Goal: Transaction & Acquisition: Purchase product/service

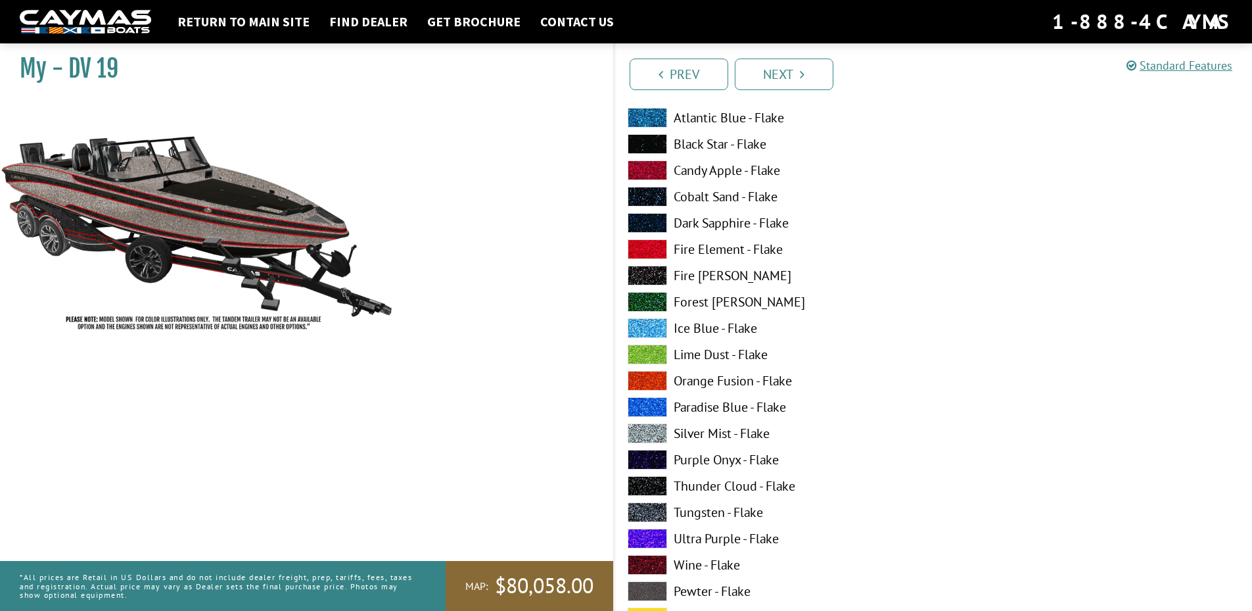
scroll to position [4863, 0]
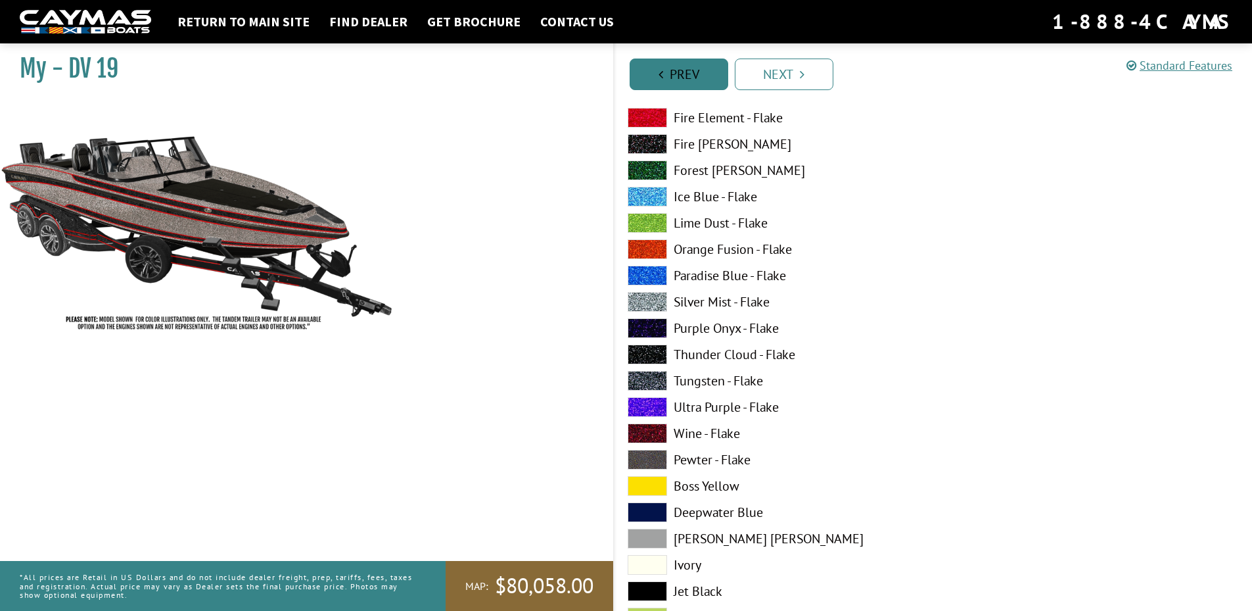
click at [668, 57] on li "Prev" at bounding box center [679, 74] width 99 height 34
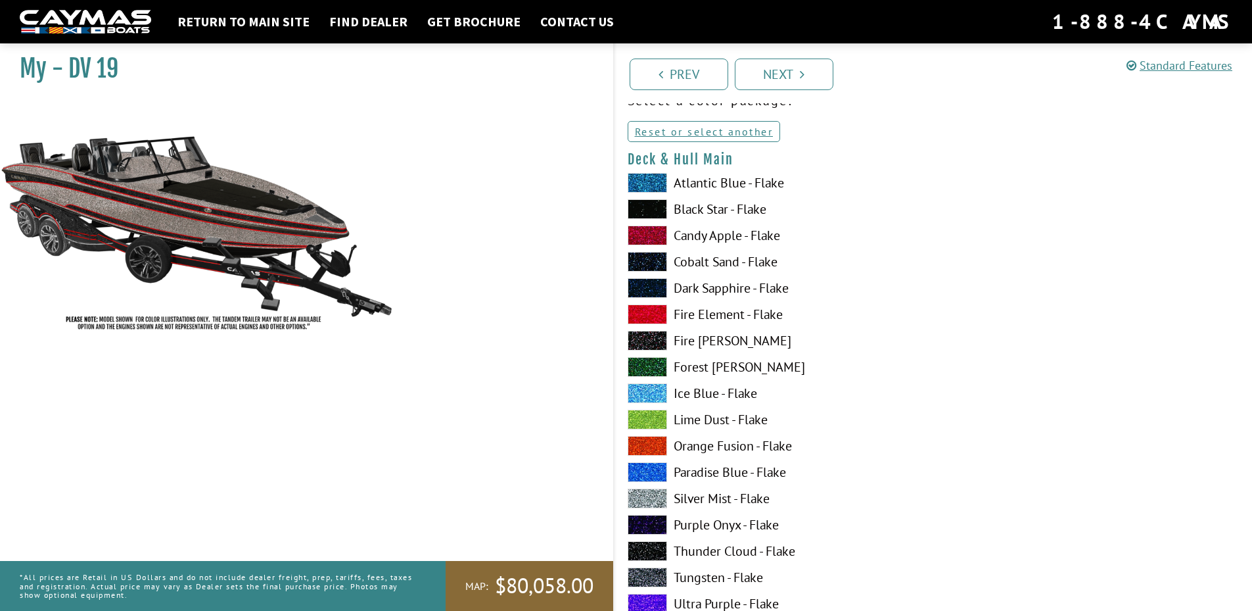
scroll to position [0, 0]
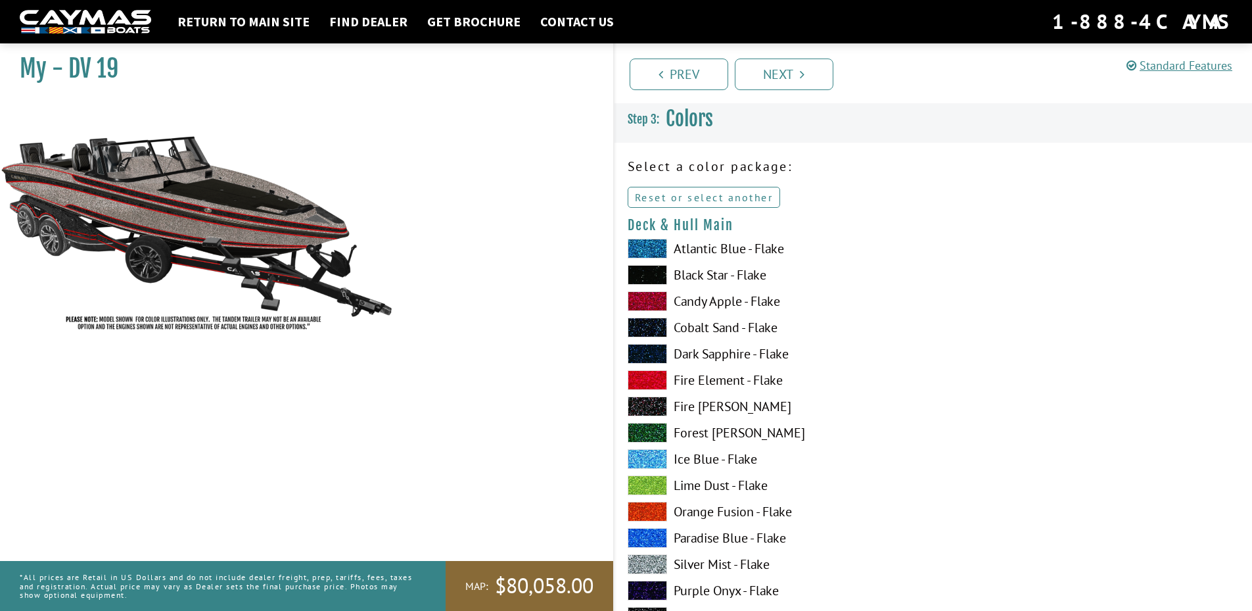
click at [724, 191] on link "Reset or select another" at bounding box center [704, 197] width 153 height 21
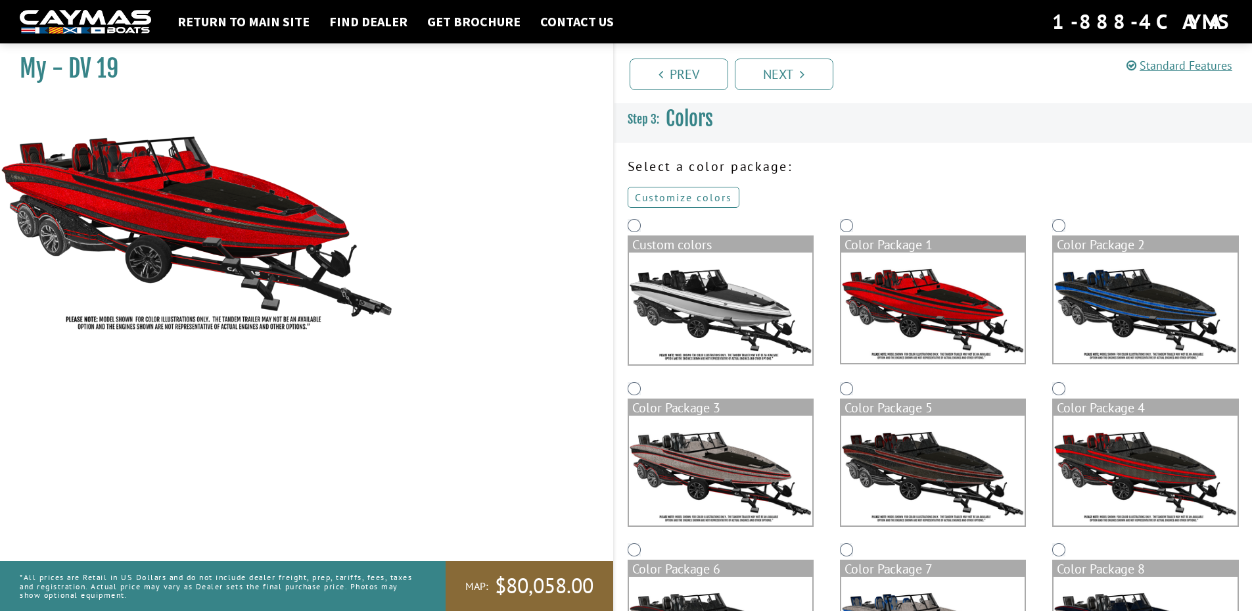
click at [701, 201] on link "Customize colors" at bounding box center [684, 197] width 112 height 21
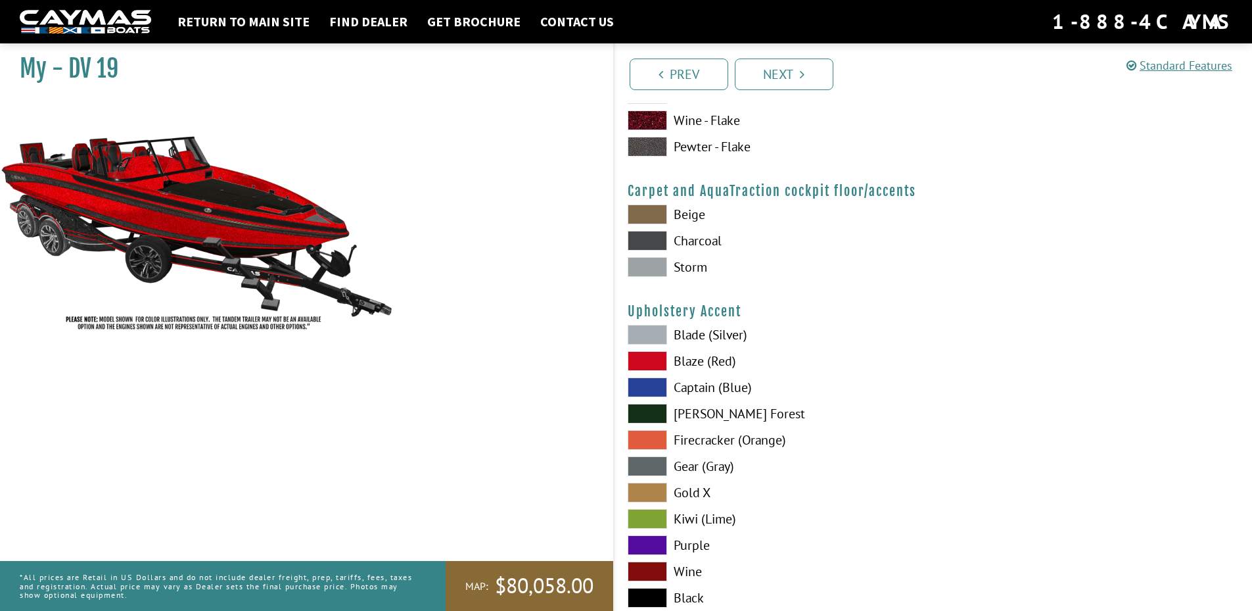
scroll to position [6045, 0]
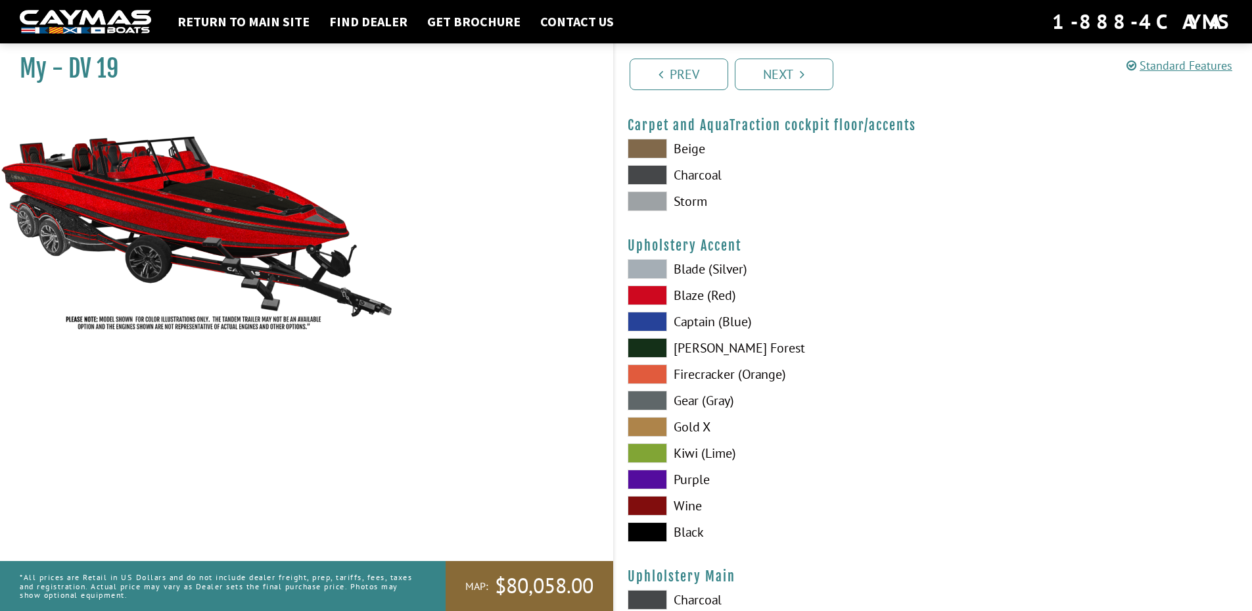
drag, startPoint x: 830, startPoint y: 336, endPoint x: 823, endPoint y: 279, distance: 57.6
click at [830, 336] on div "Blade (Silver) Blaze (Red) Captain (Blue) Zander Forest Firecracker (Orange)" at bounding box center [773, 403] width 319 height 289
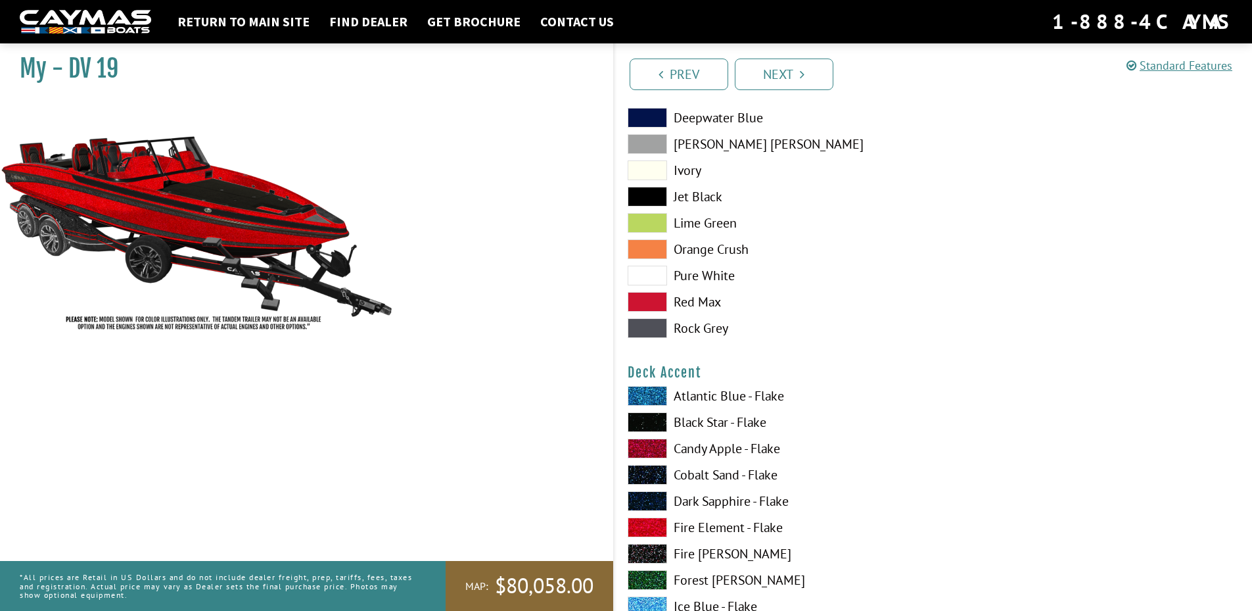
scroll to position [0, 0]
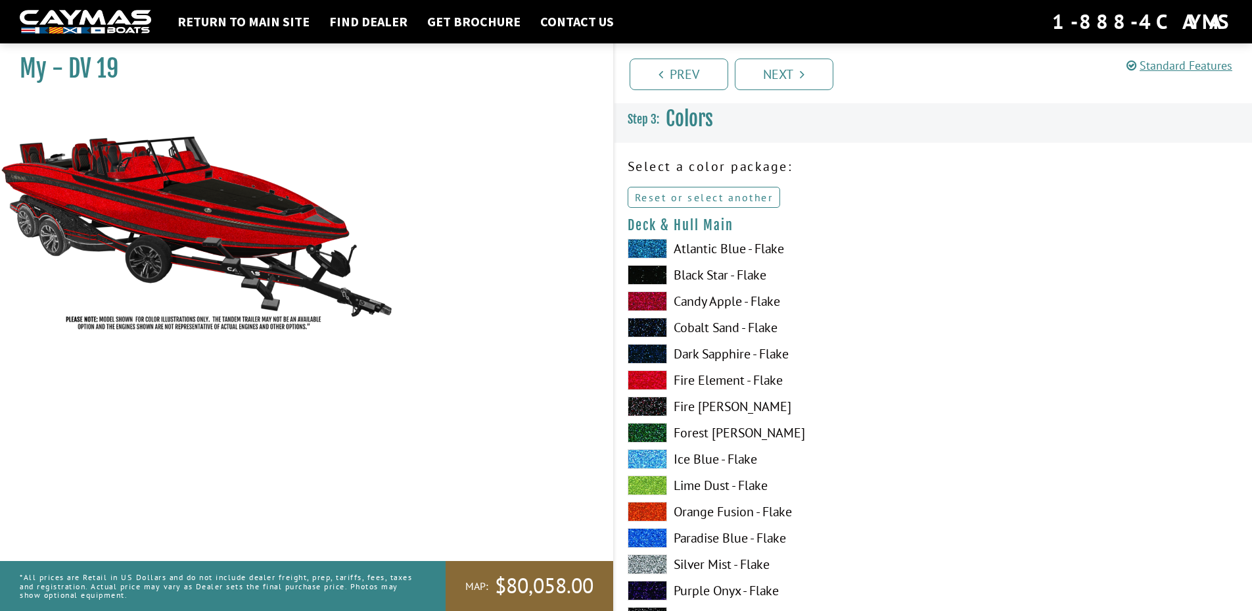
click at [710, 193] on link "Reset or select another" at bounding box center [704, 197] width 153 height 21
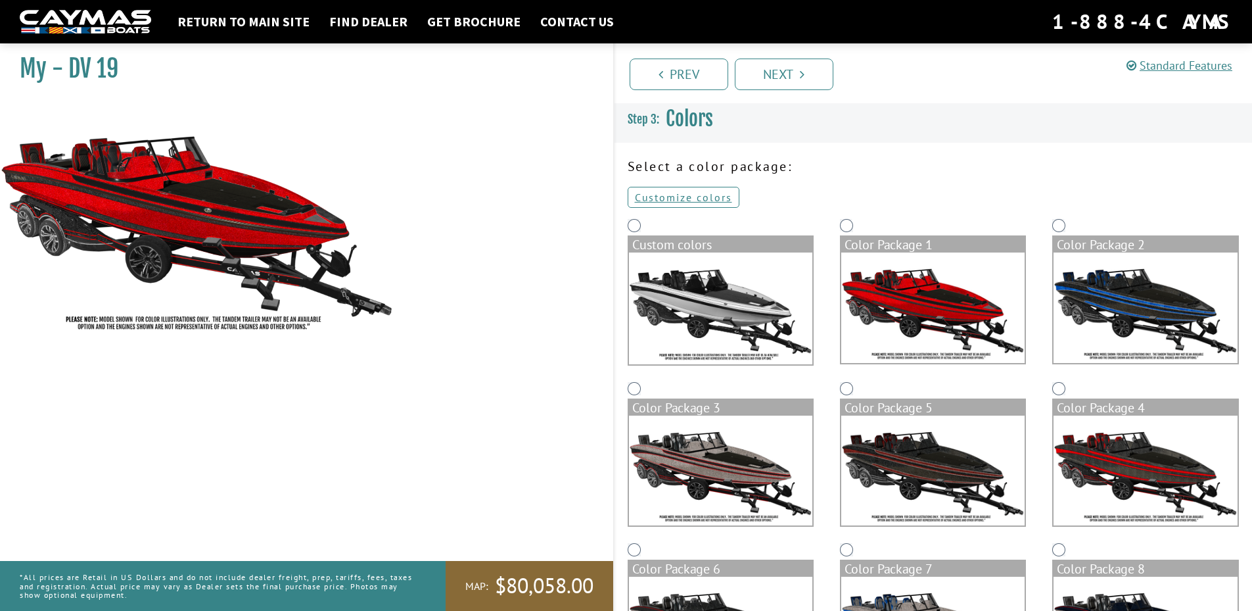
click at [642, 390] on div "Color Package 3" at bounding box center [720, 460] width 212 height 162
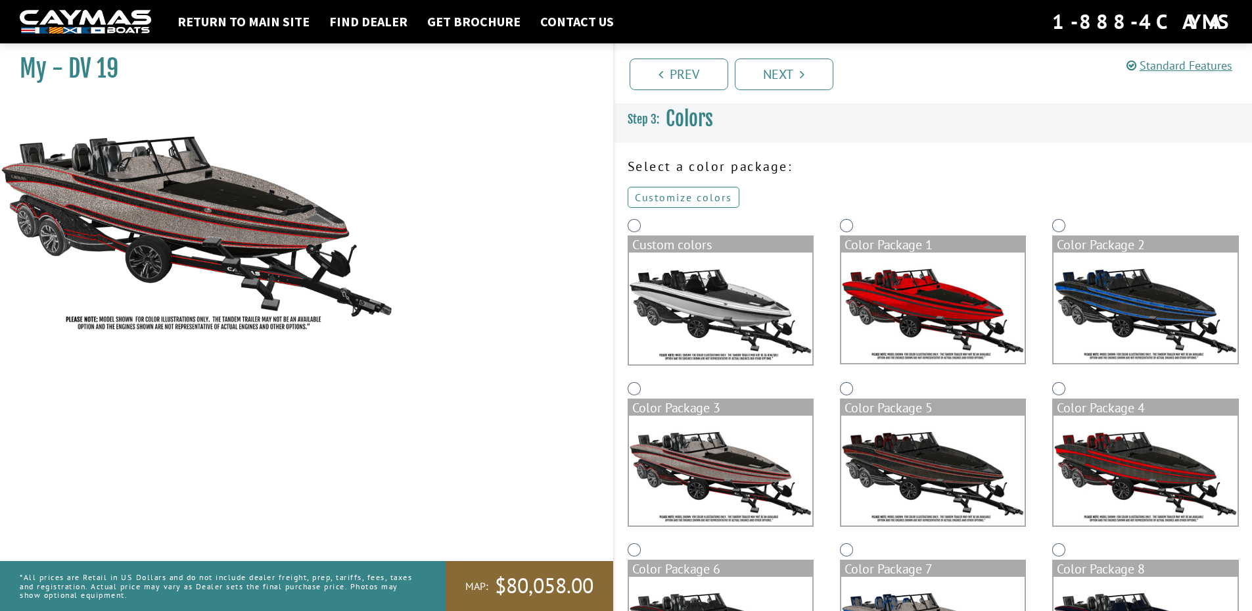
click at [711, 199] on link "Customize colors" at bounding box center [684, 197] width 112 height 21
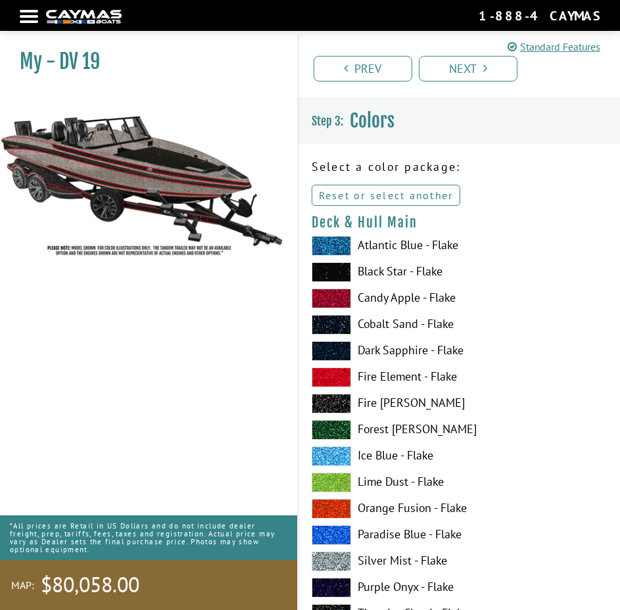
click at [358, 191] on link "Reset or select another" at bounding box center [386, 195] width 149 height 21
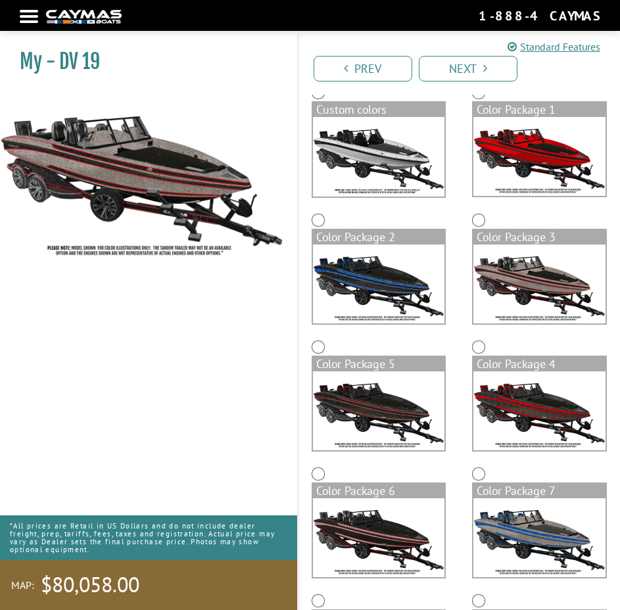
scroll to position [197, 0]
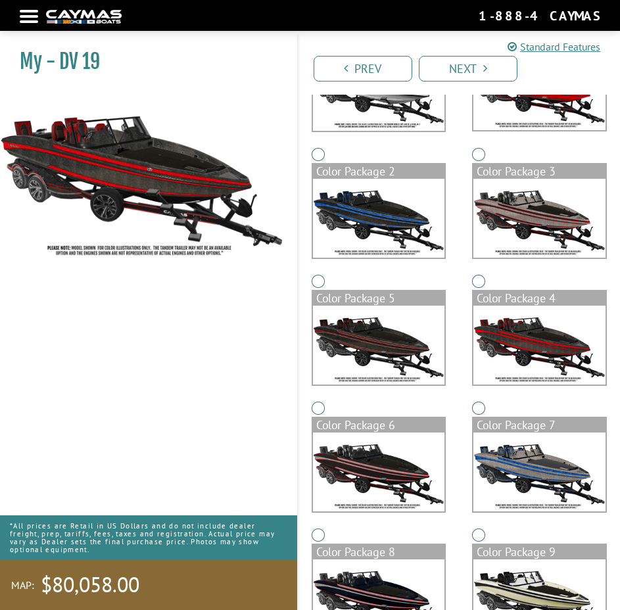
click at [520, 345] on img at bounding box center [539, 345] width 132 height 79
click at [483, 64] on icon "Pagination" at bounding box center [485, 68] width 4 height 12
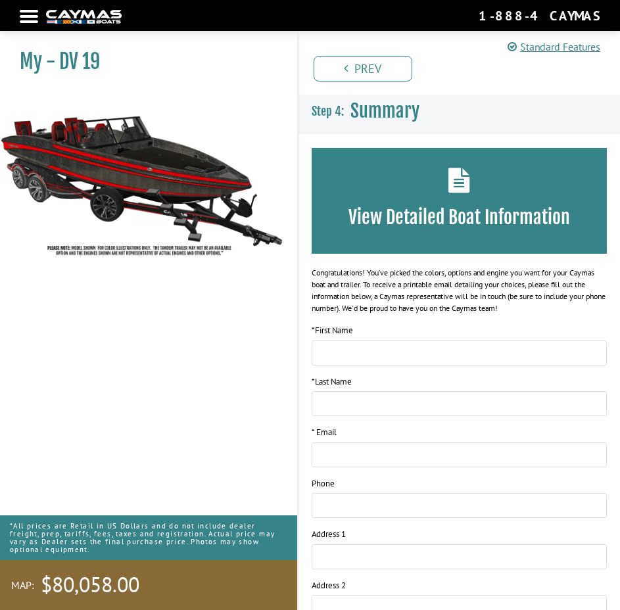
scroll to position [0, 0]
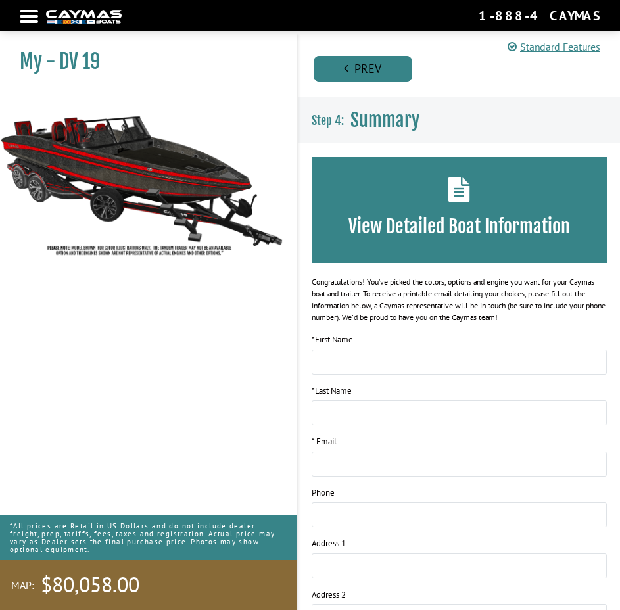
click at [369, 61] on link "Prev" at bounding box center [362, 69] width 99 height 26
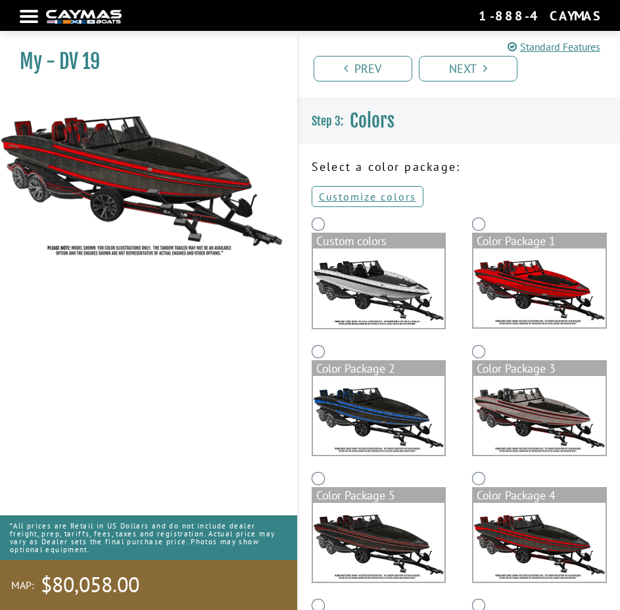
scroll to position [66, 0]
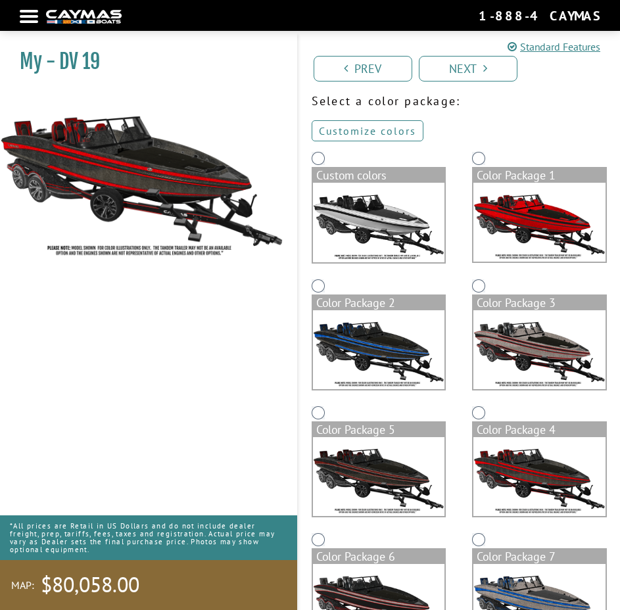
click at [388, 129] on link "Customize colors" at bounding box center [368, 130] width 112 height 21
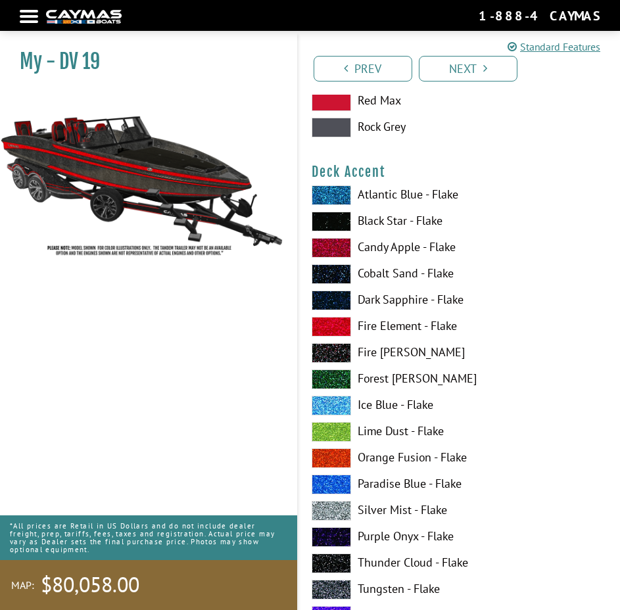
scroll to position [0, 0]
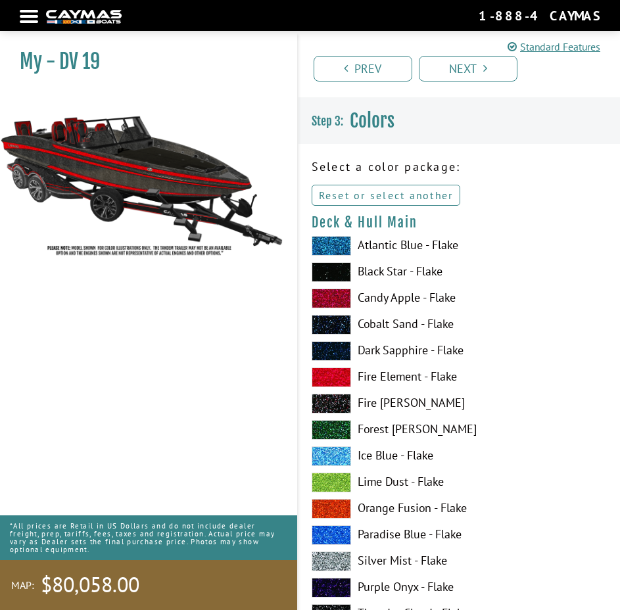
click at [373, 200] on link "Reset or select another" at bounding box center [386, 195] width 149 height 21
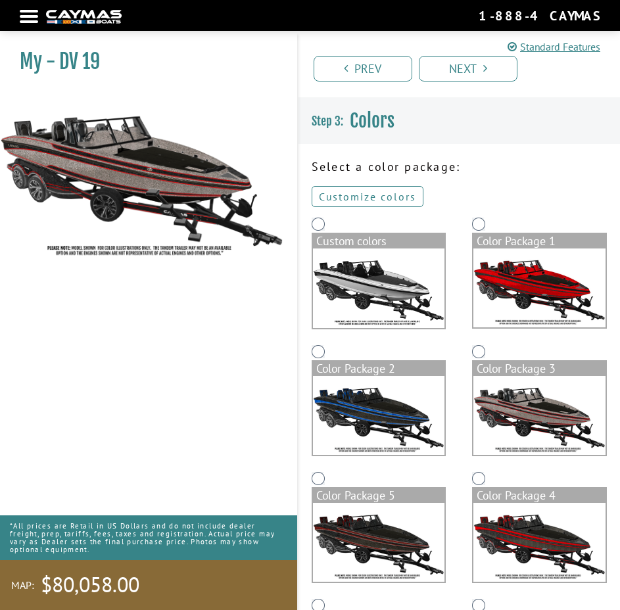
click at [373, 199] on link "Customize colors" at bounding box center [368, 196] width 112 height 21
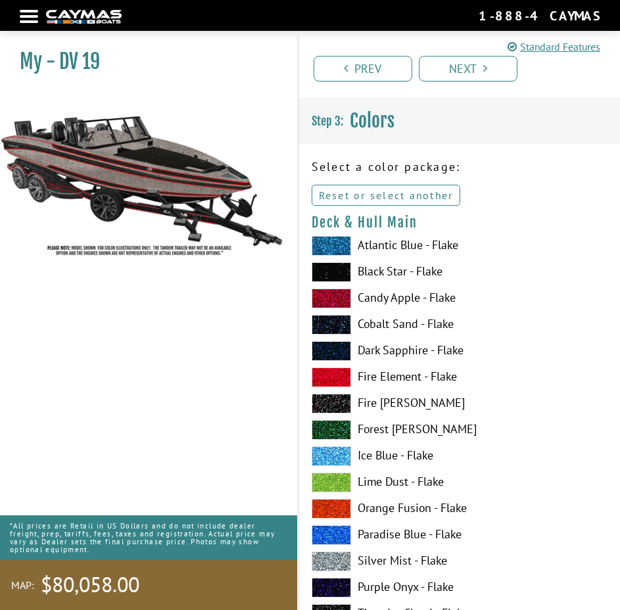
click at [399, 196] on link "Reset or select another" at bounding box center [386, 195] width 149 height 21
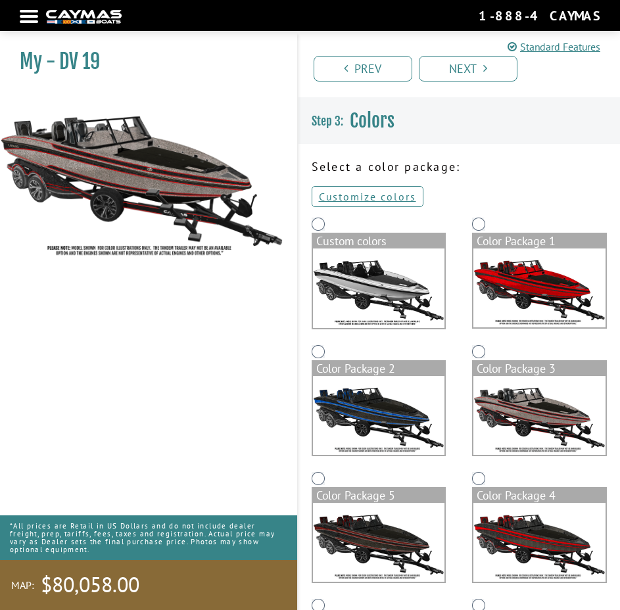
scroll to position [131, 0]
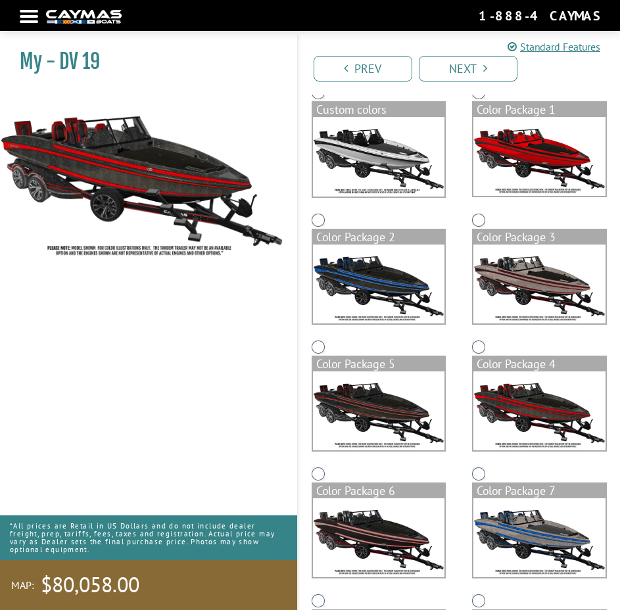
click at [494, 400] on img at bounding box center [539, 410] width 132 height 79
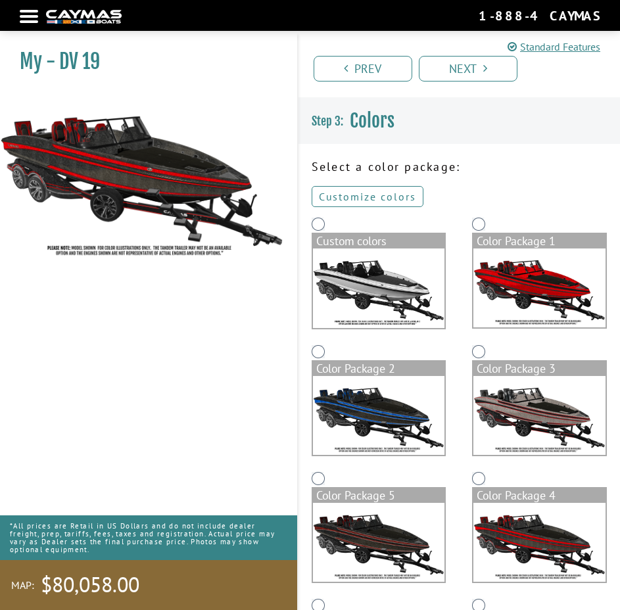
click at [359, 196] on link "Customize colors" at bounding box center [368, 196] width 112 height 21
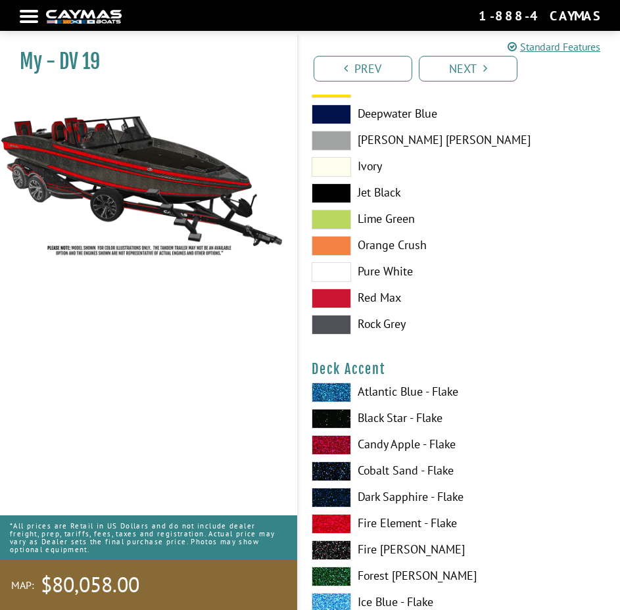
scroll to position [789, 0]
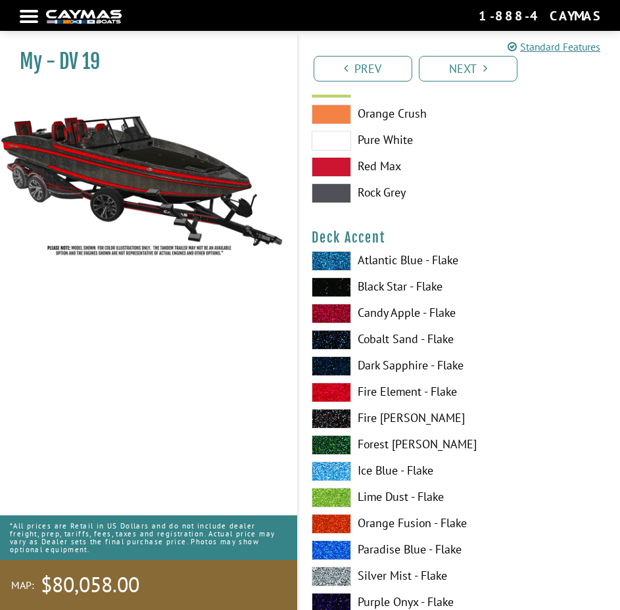
click at [373, 392] on label "Fire Element - Flake" at bounding box center [460, 392] width 296 height 20
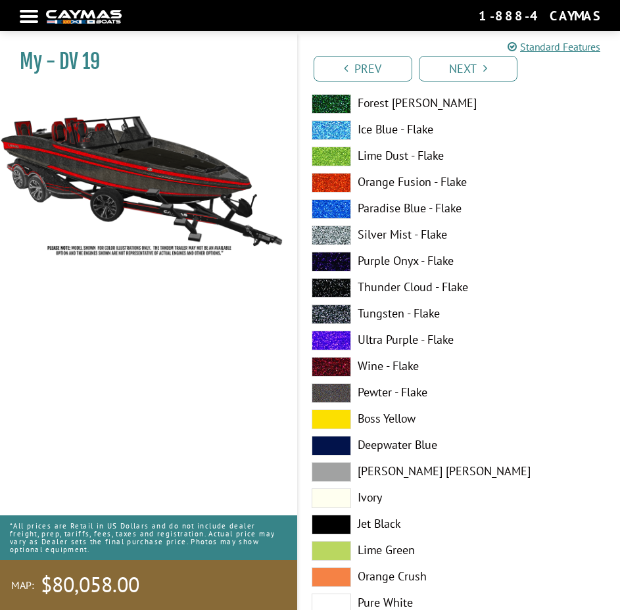
scroll to position [0, 0]
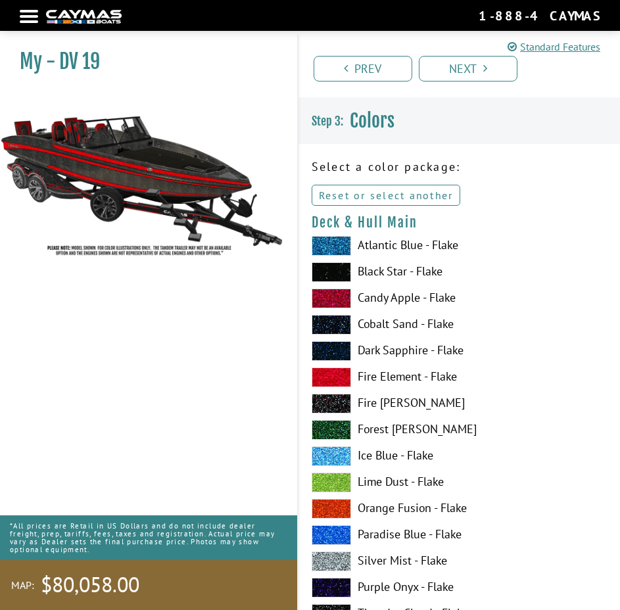
click at [384, 195] on link "Reset or select another" at bounding box center [386, 195] width 149 height 21
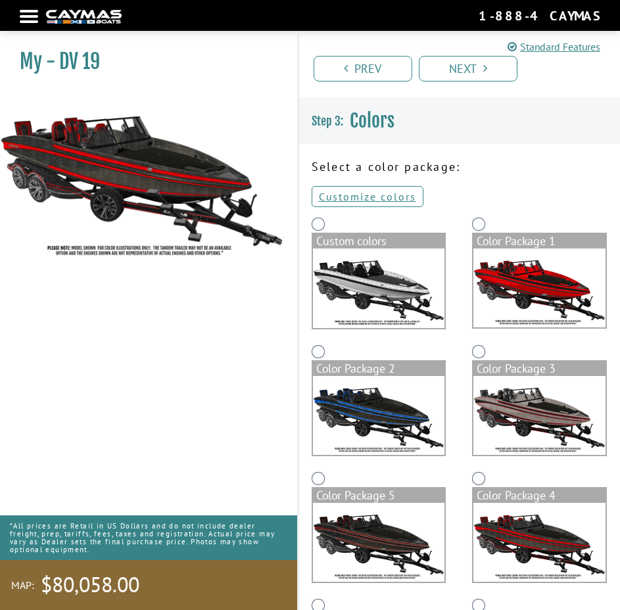
click at [320, 471] on div "Color Package 5" at bounding box center [378, 532] width 161 height 127
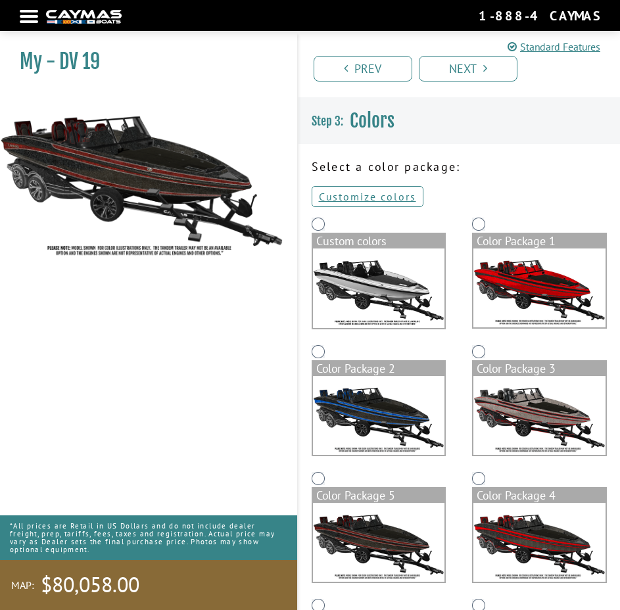
click at [358, 523] on img at bounding box center [379, 542] width 132 height 79
drag, startPoint x: 386, startPoint y: 185, endPoint x: 384, endPoint y: 192, distance: 6.7
click at [386, 187] on div "Select a color package: Customize colors Reset or select another Custom colors …" at bounding box center [459, 568] width 322 height 820
click at [384, 198] on link "Customize colors" at bounding box center [368, 196] width 112 height 21
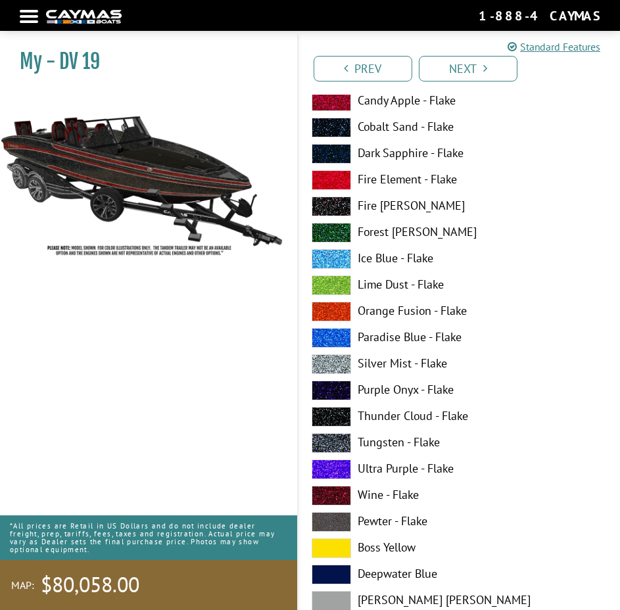
scroll to position [263, 0]
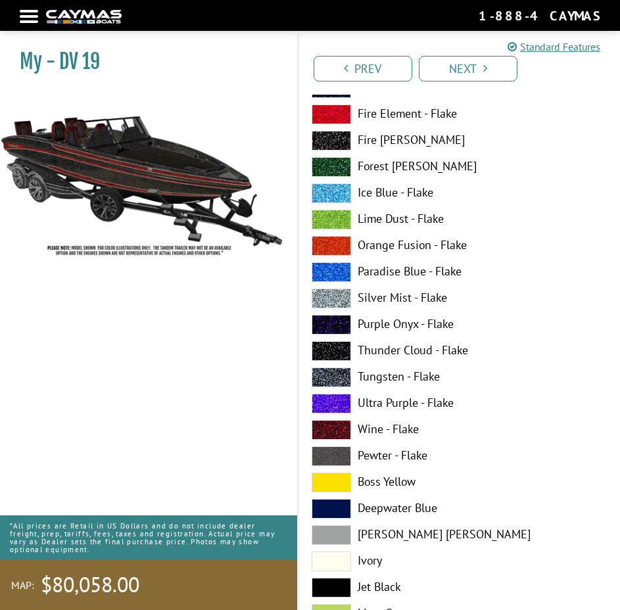
click at [442, 264] on label "Paradise Blue - Flake" at bounding box center [460, 272] width 296 height 20
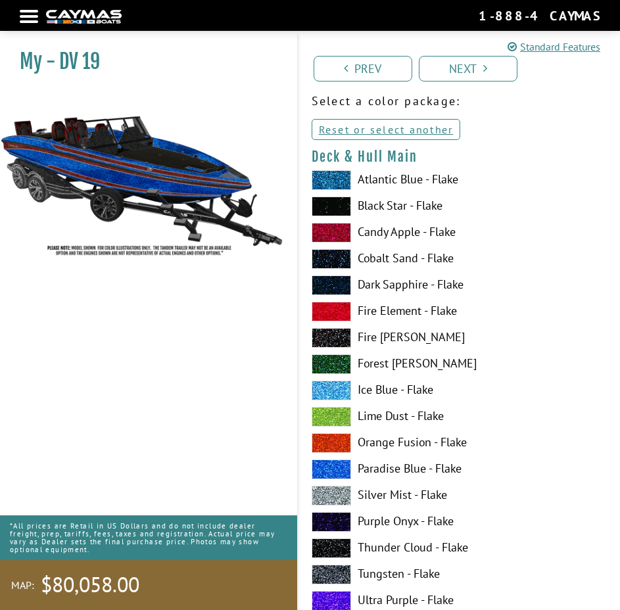
scroll to position [0, 0]
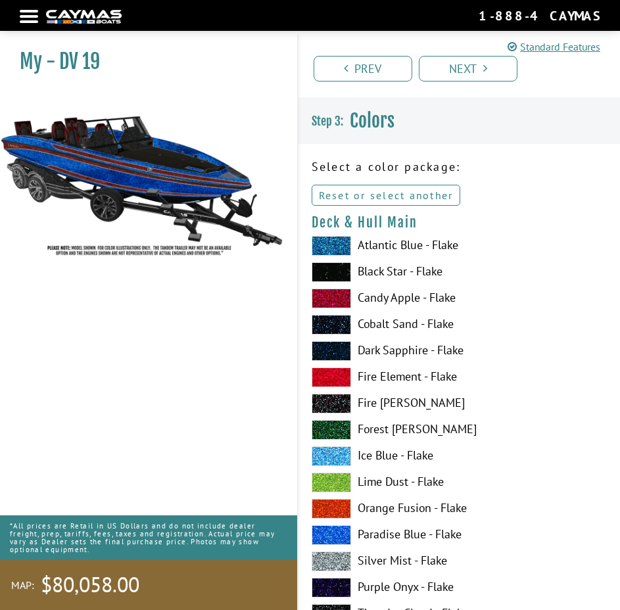
click at [396, 195] on link "Reset or select another" at bounding box center [386, 195] width 149 height 21
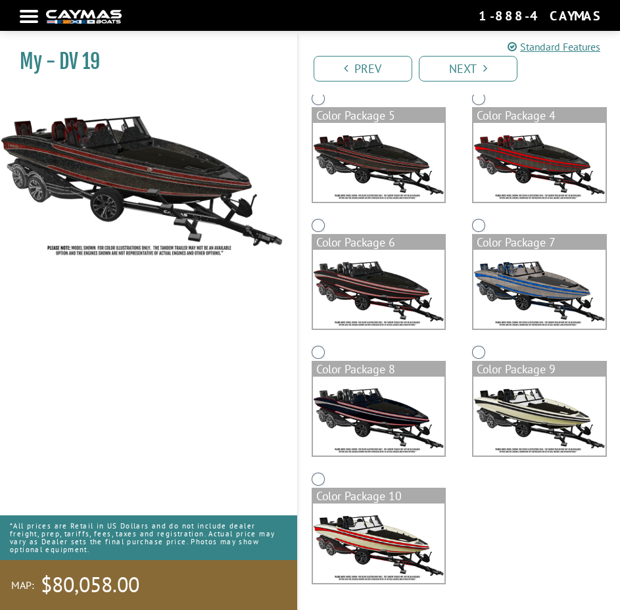
scroll to position [248, 0]
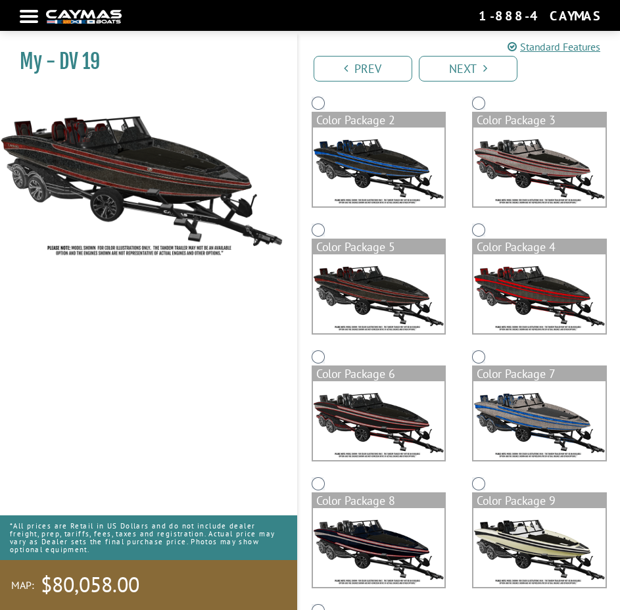
drag, startPoint x: 351, startPoint y: 279, endPoint x: 330, endPoint y: 269, distance: 23.2
click at [330, 269] on img at bounding box center [379, 293] width 132 height 79
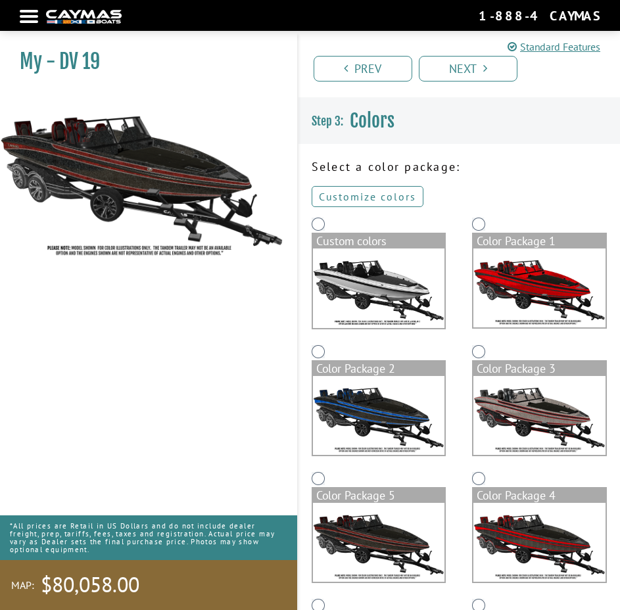
click at [350, 198] on link "Customize colors" at bounding box center [368, 196] width 112 height 21
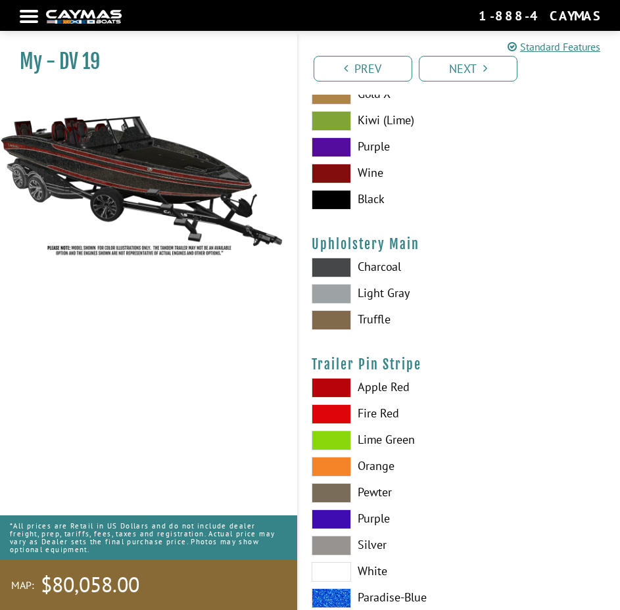
scroll to position [6438, 0]
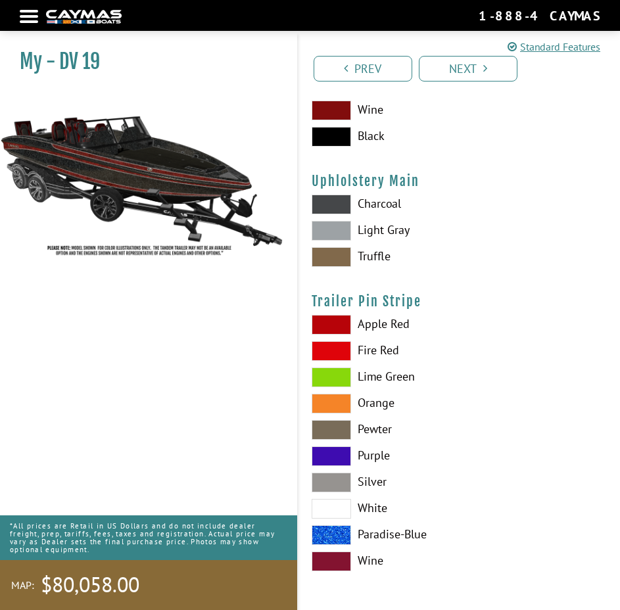
drag, startPoint x: 488, startPoint y: 264, endPoint x: 481, endPoint y: 250, distance: 14.7
click at [488, 263] on label "Truffle" at bounding box center [460, 257] width 296 height 20
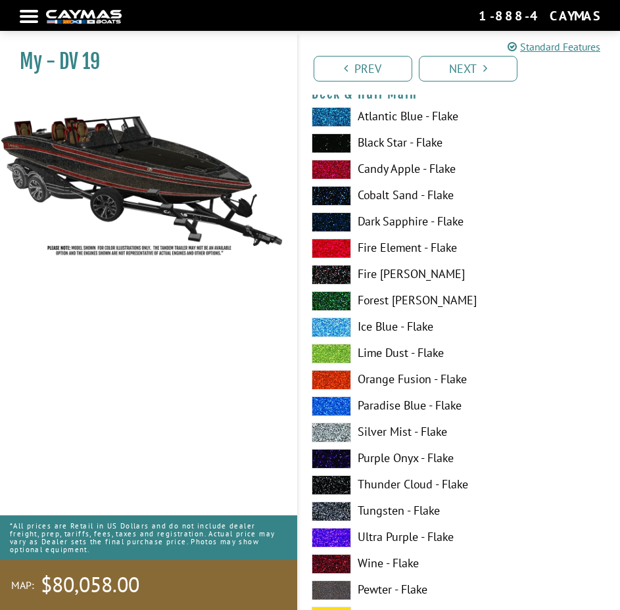
scroll to position [0, 0]
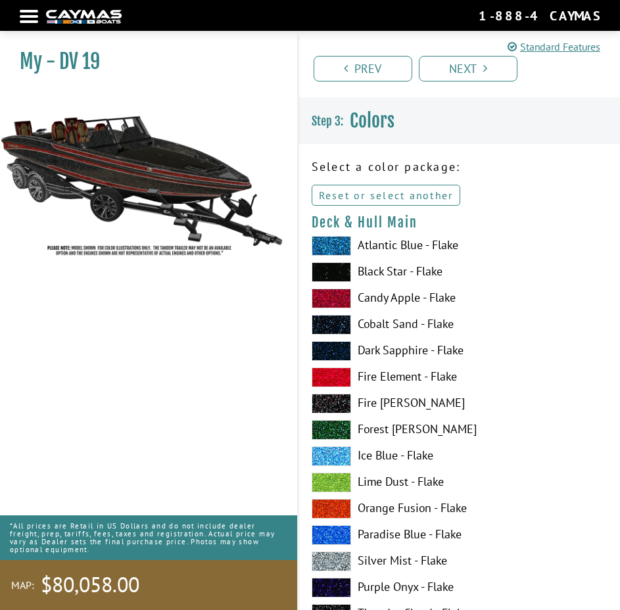
click at [414, 194] on link "Reset or select another" at bounding box center [386, 195] width 149 height 21
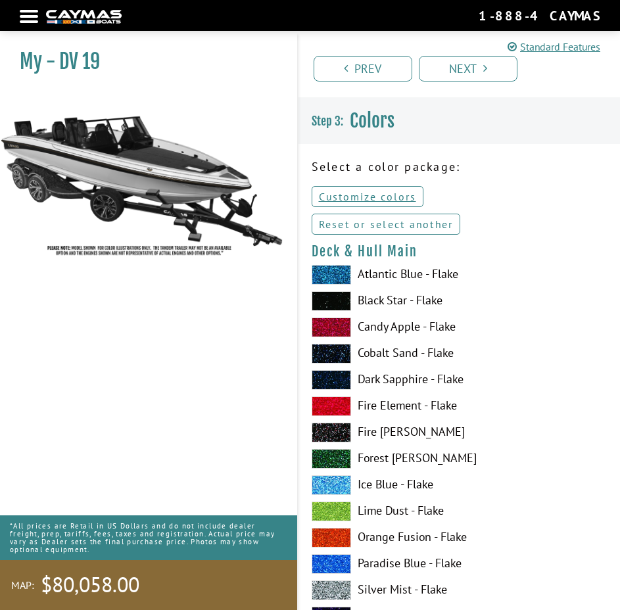
click at [358, 218] on link "Reset or select another" at bounding box center [386, 224] width 149 height 21
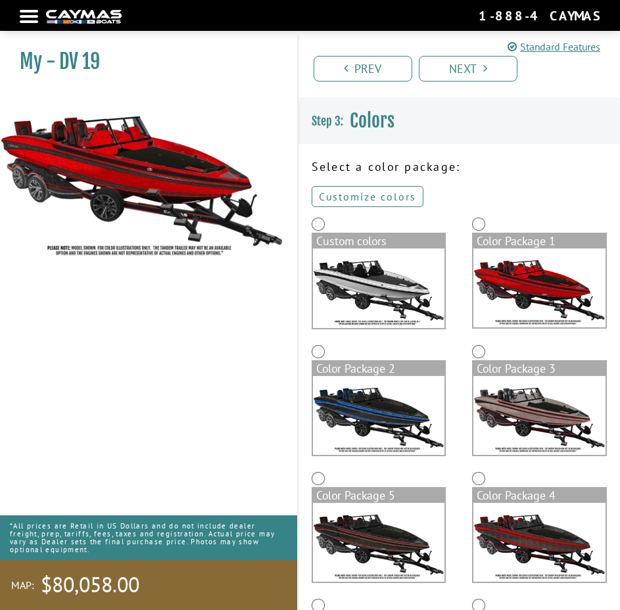
click at [354, 192] on link "Customize colors" at bounding box center [368, 196] width 112 height 21
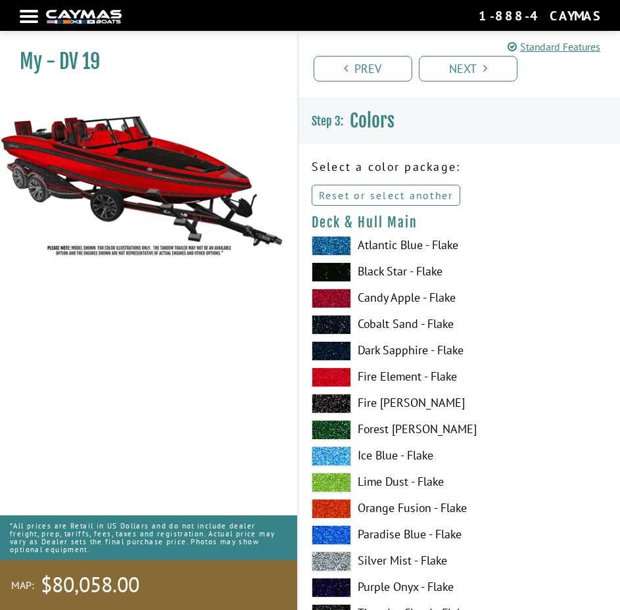
click at [409, 198] on link "Reset or select another" at bounding box center [386, 195] width 149 height 21
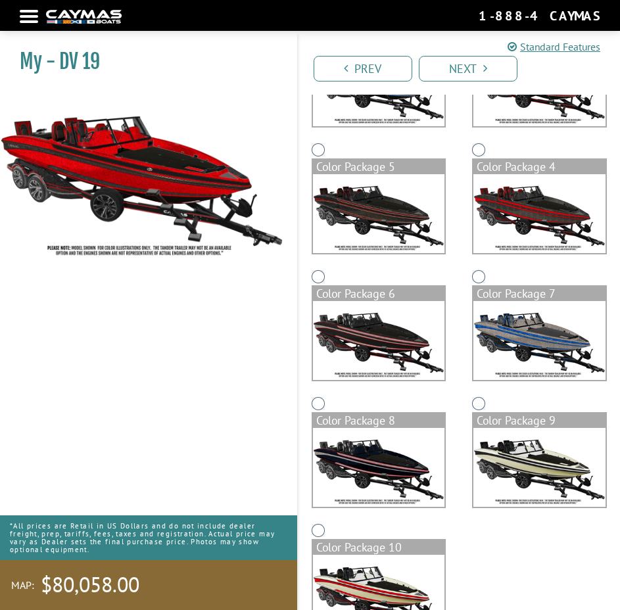
scroll to position [380, 0]
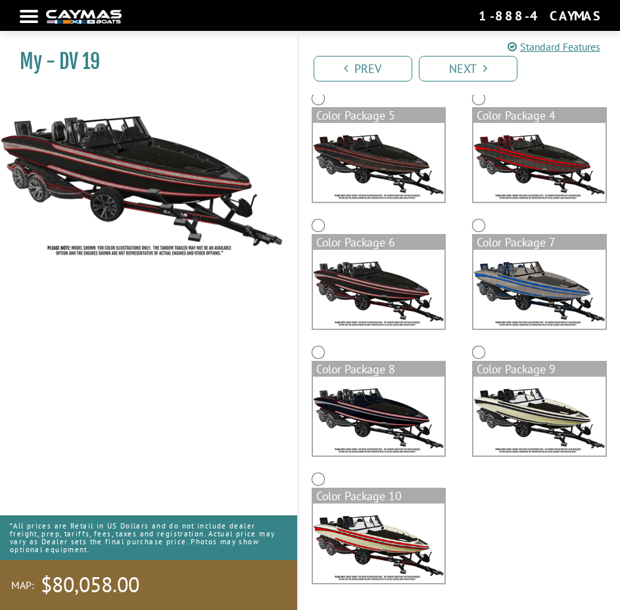
click at [371, 293] on img at bounding box center [379, 289] width 132 height 79
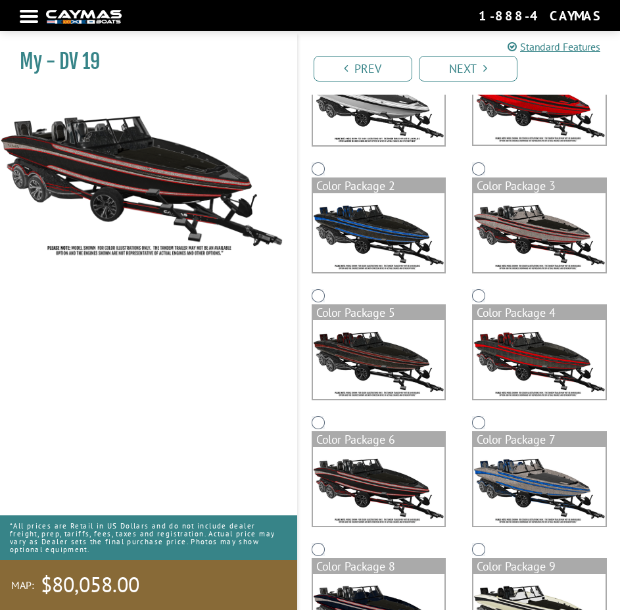
scroll to position [51, 0]
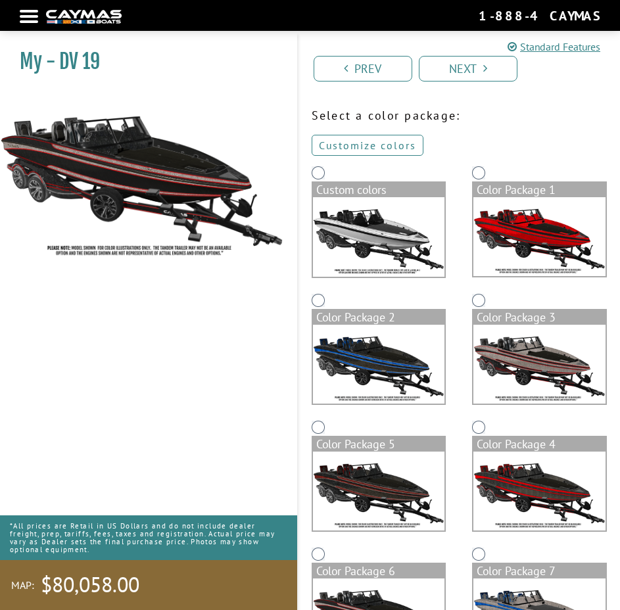
click at [383, 143] on link "Customize colors" at bounding box center [368, 145] width 112 height 21
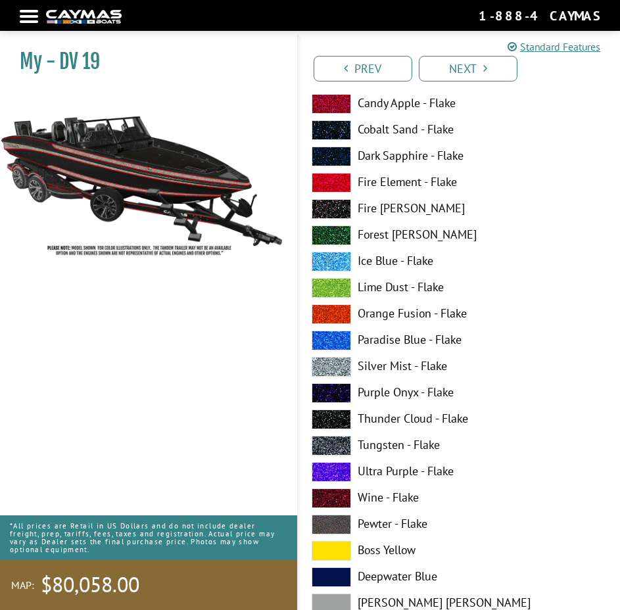
scroll to position [0, 0]
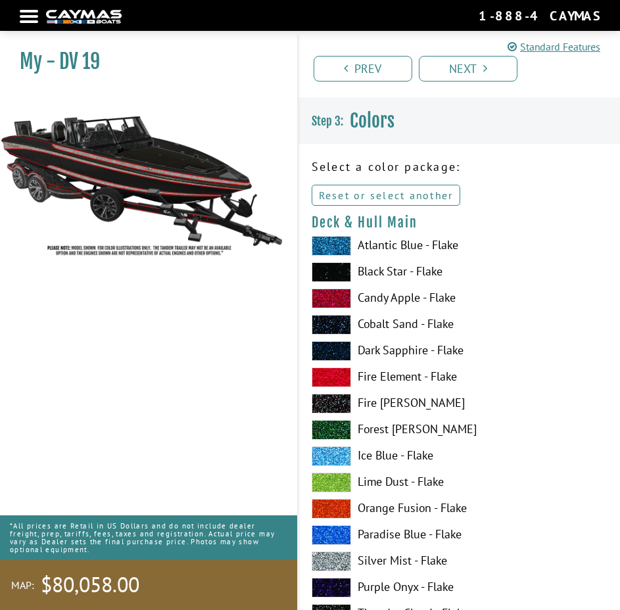
click at [385, 191] on link "Reset or select another" at bounding box center [386, 195] width 149 height 21
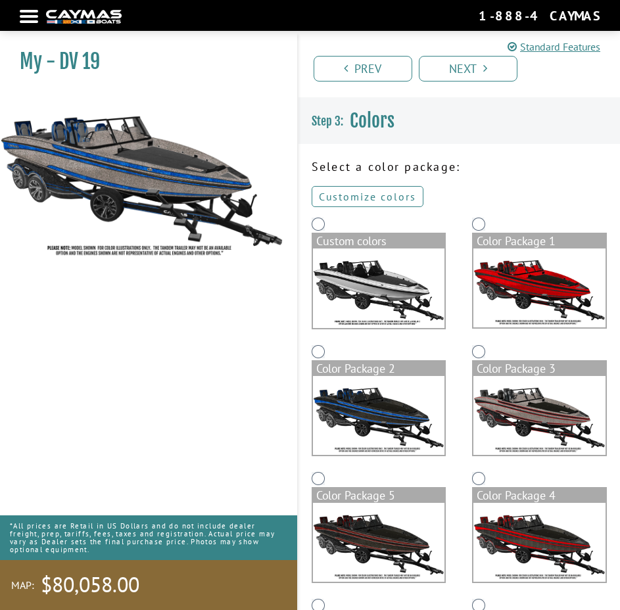
click at [385, 191] on link "Customize colors" at bounding box center [368, 196] width 112 height 21
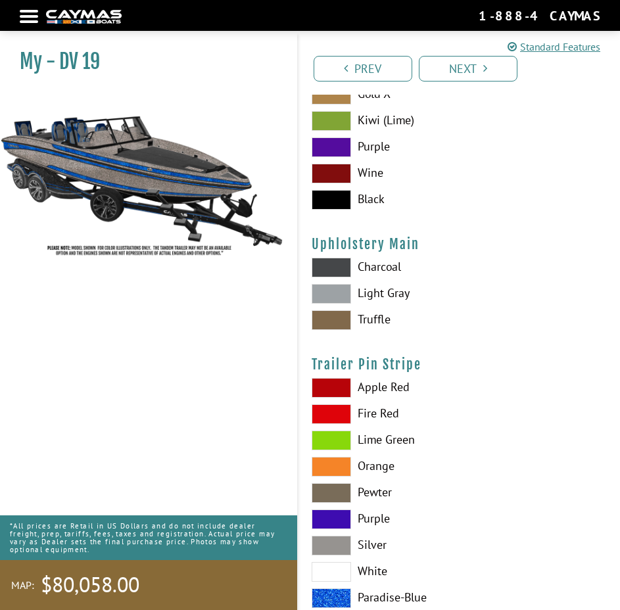
scroll to position [6438, 0]
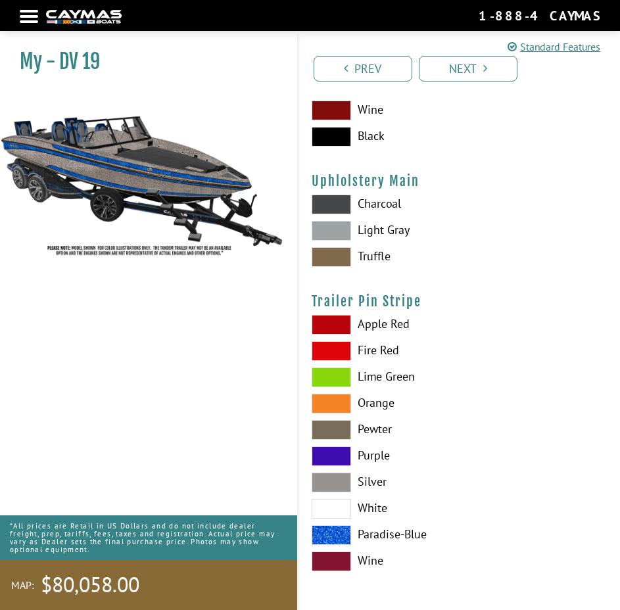
click at [520, 259] on label "Truffle" at bounding box center [460, 257] width 296 height 20
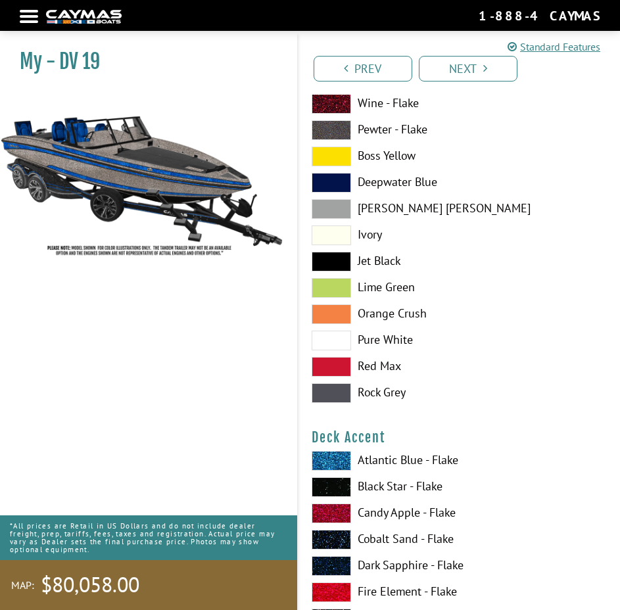
scroll to position [0, 0]
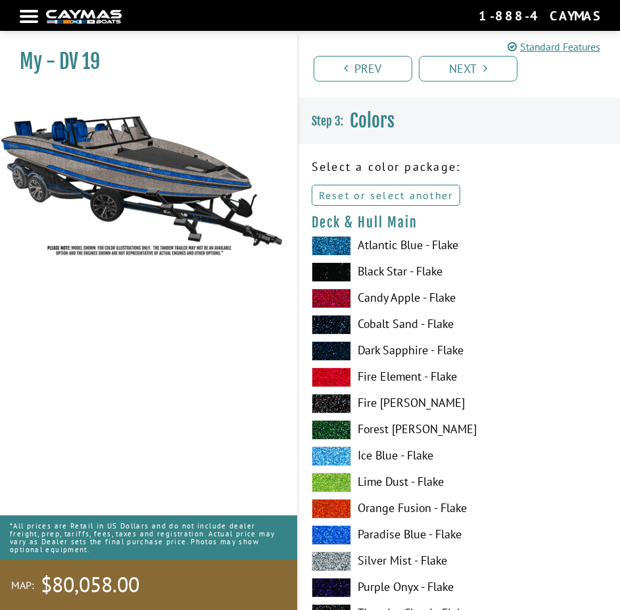
click at [340, 193] on link "Reset or select another" at bounding box center [386, 195] width 149 height 21
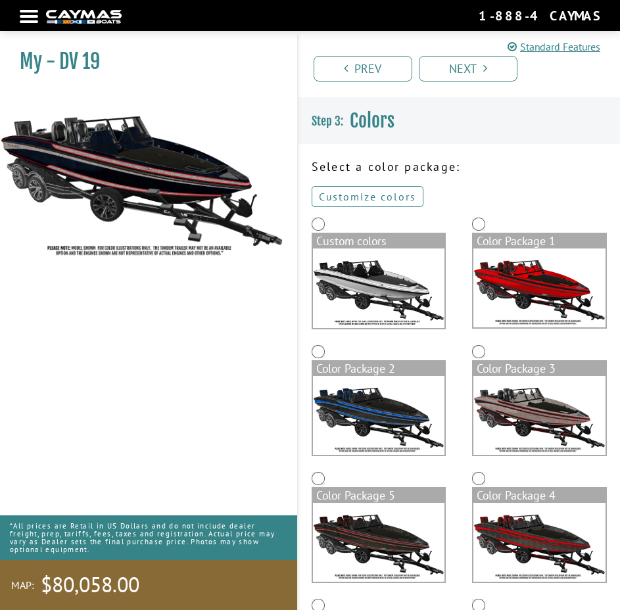
click at [381, 196] on link "Customize colors" at bounding box center [368, 196] width 112 height 21
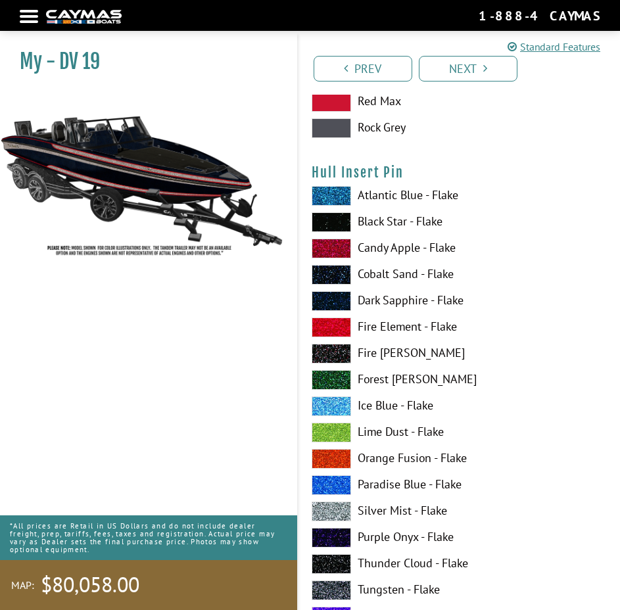
scroll to position [5586, 0]
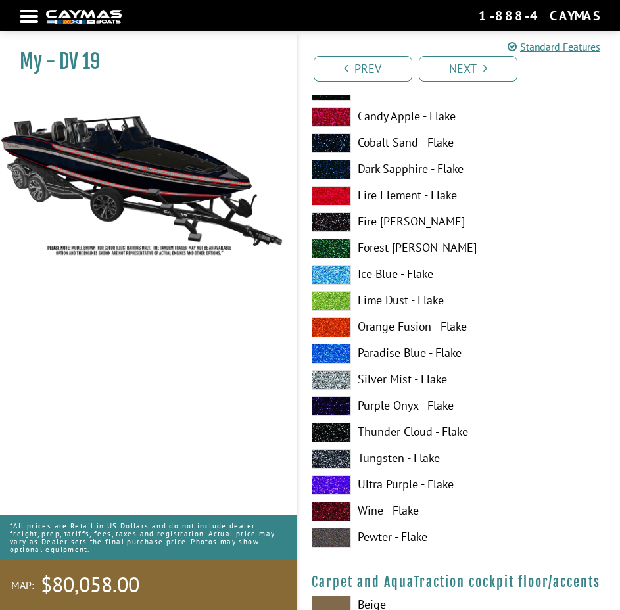
click at [330, 297] on span at bounding box center [331, 301] width 39 height 20
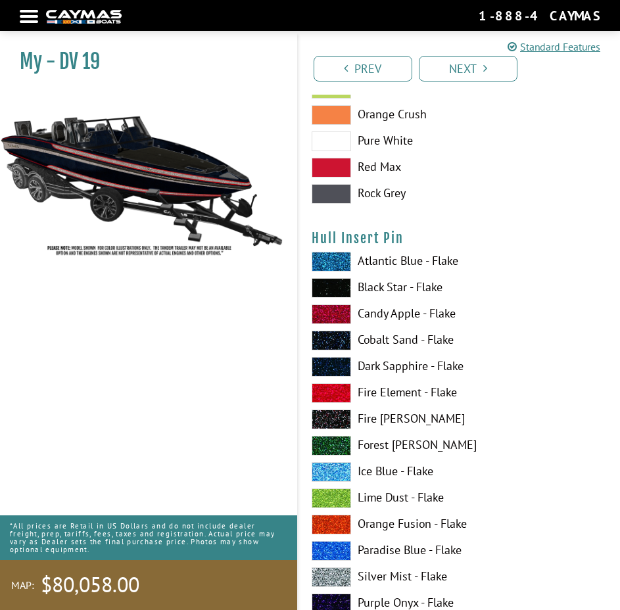
scroll to position [5455, 0]
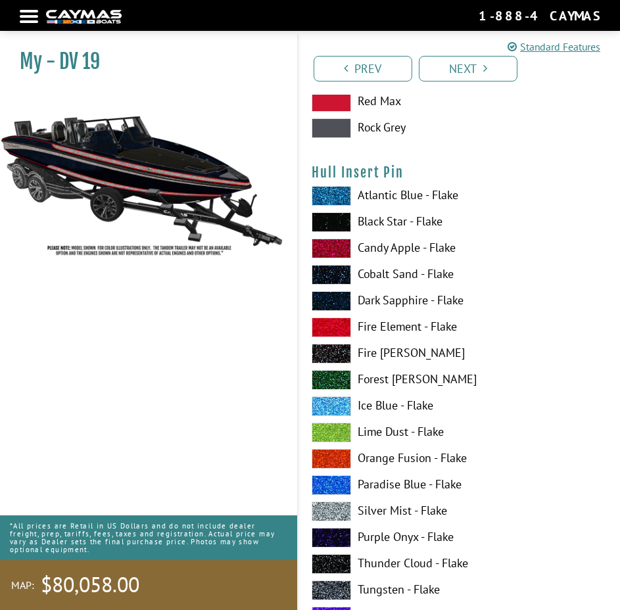
click at [327, 430] on span at bounding box center [331, 433] width 39 height 20
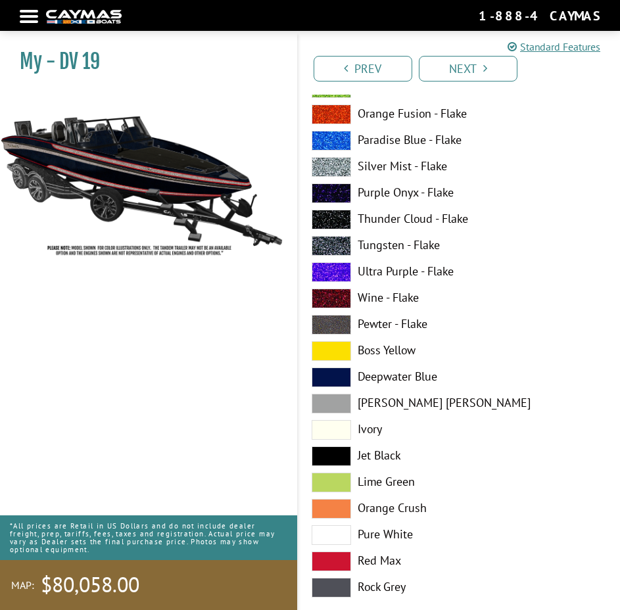
scroll to position [0, 0]
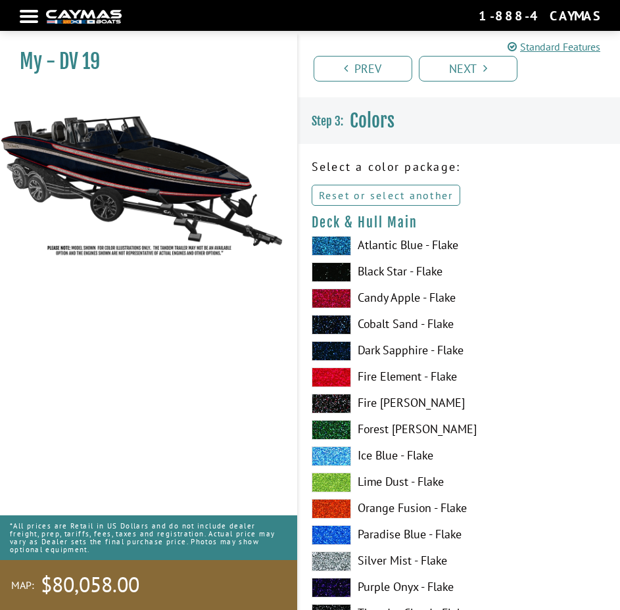
click at [396, 198] on link "Reset or select another" at bounding box center [386, 195] width 149 height 21
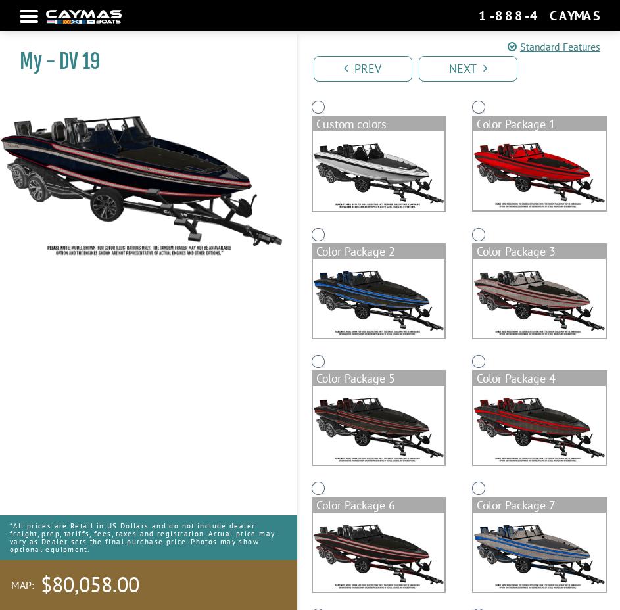
scroll to position [51, 0]
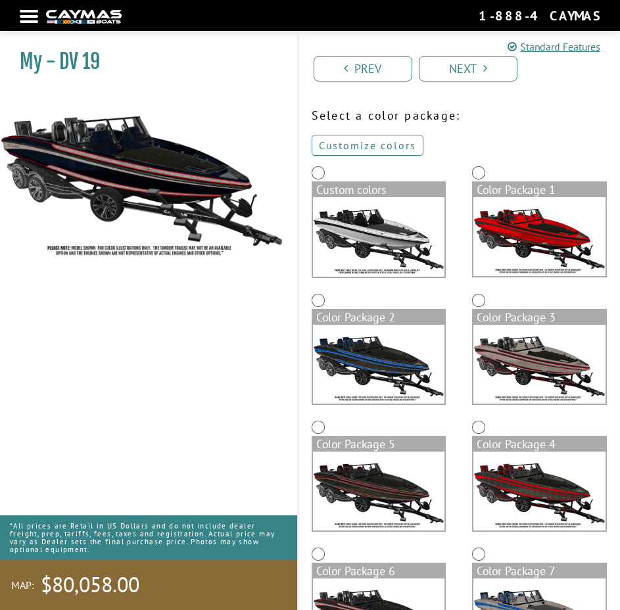
click at [377, 145] on link "Customize colors" at bounding box center [368, 145] width 112 height 21
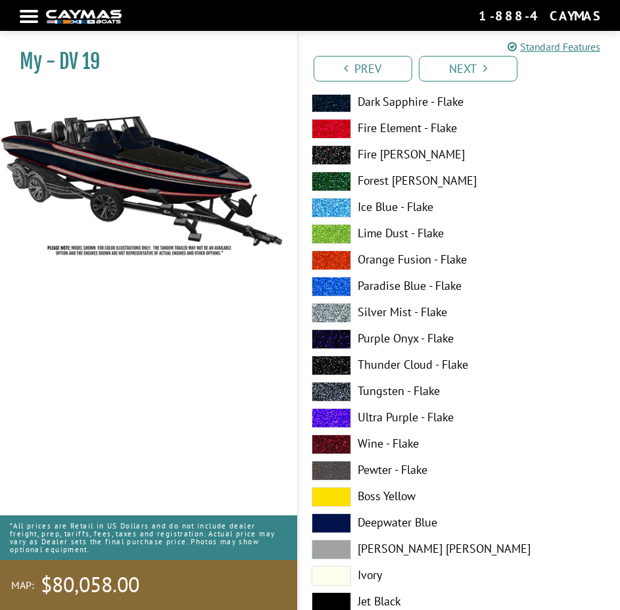
scroll to position [0, 0]
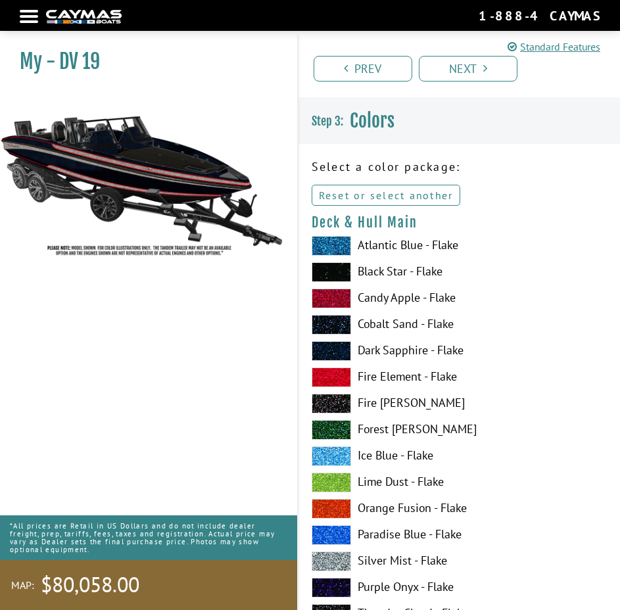
click at [384, 194] on link "Reset or select another" at bounding box center [386, 195] width 149 height 21
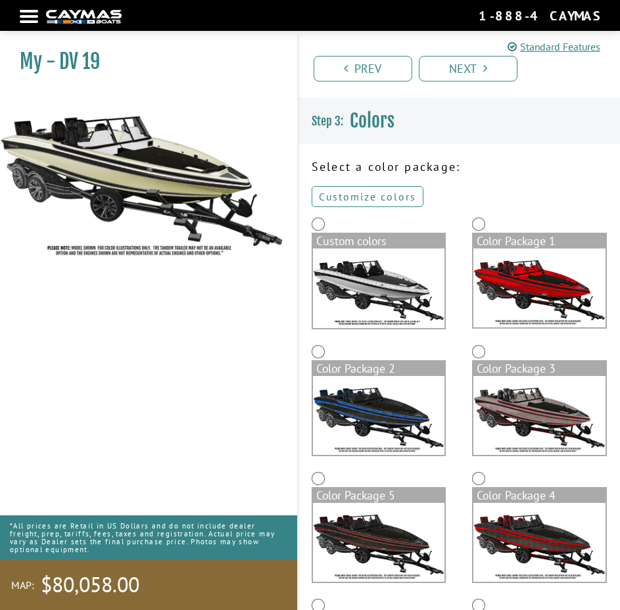
click at [375, 196] on link "Customize colors" at bounding box center [368, 196] width 112 height 21
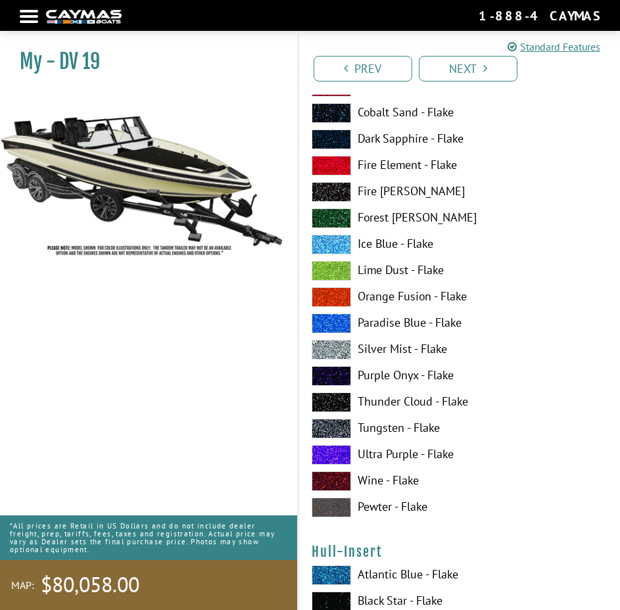
scroll to position [4337, 0]
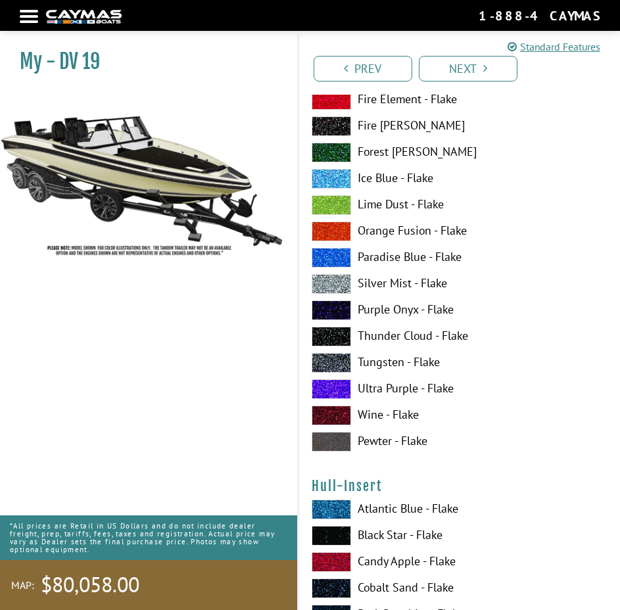
click at [330, 285] on span at bounding box center [331, 284] width 39 height 20
click at [335, 281] on span at bounding box center [331, 284] width 39 height 20
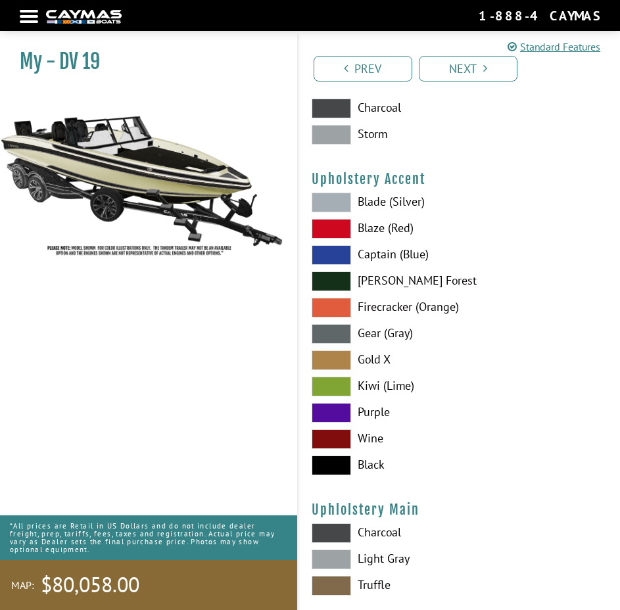
scroll to position [6175, 0]
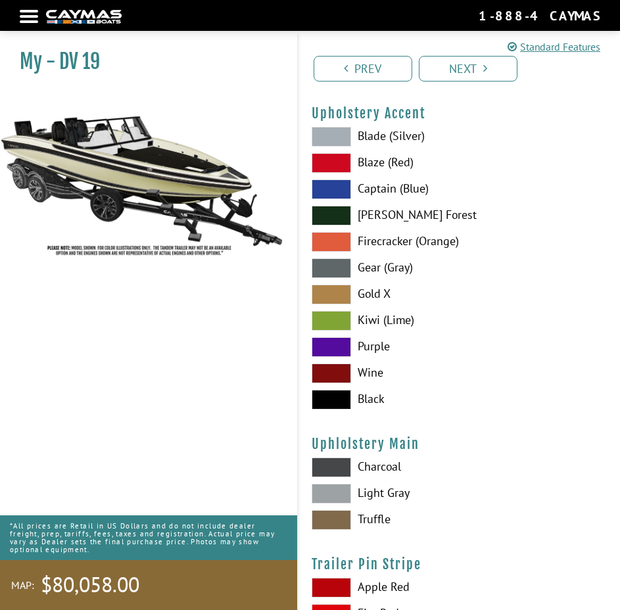
click at [497, 272] on label "Gear (Gray)" at bounding box center [460, 268] width 296 height 20
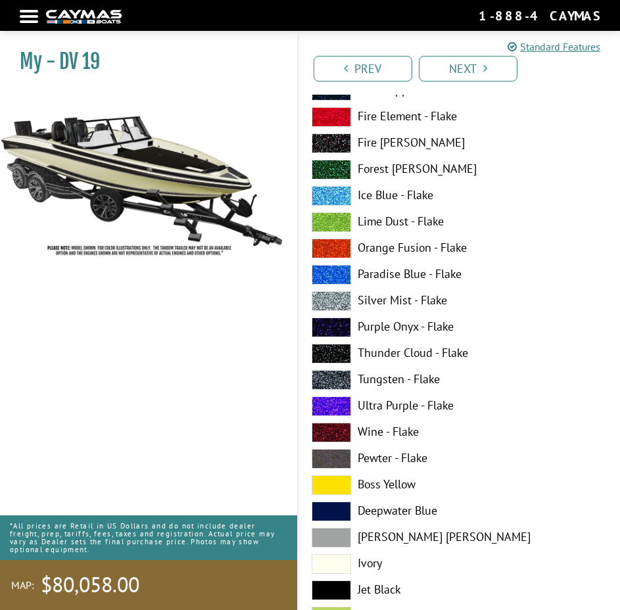
scroll to position [0, 0]
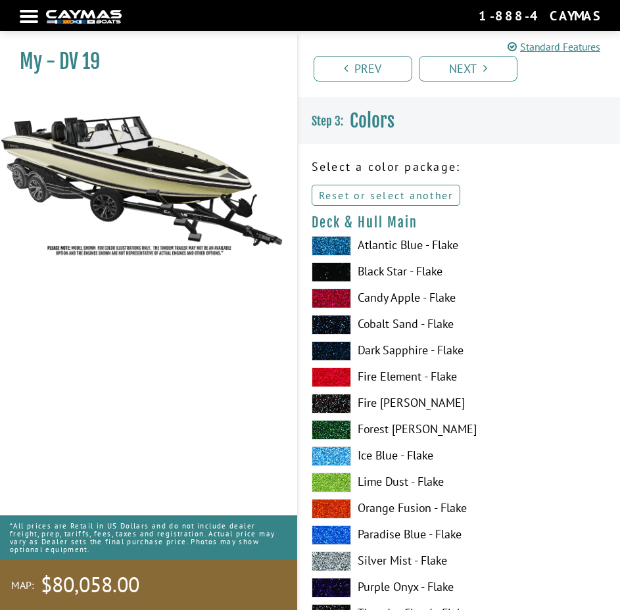
click at [352, 191] on link "Reset or select another" at bounding box center [386, 195] width 149 height 21
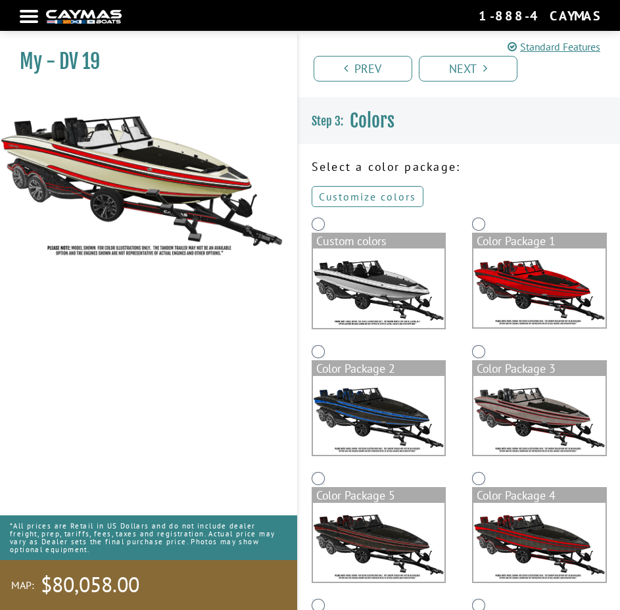
click at [342, 190] on link "Customize colors" at bounding box center [368, 196] width 112 height 21
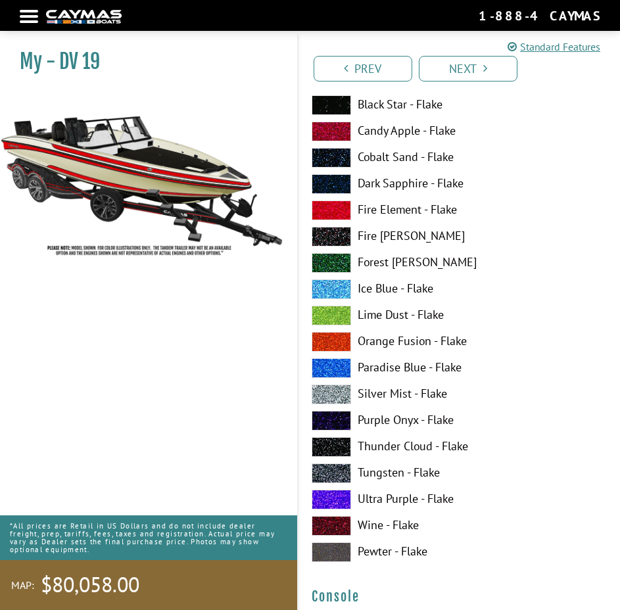
scroll to position [1577, 0]
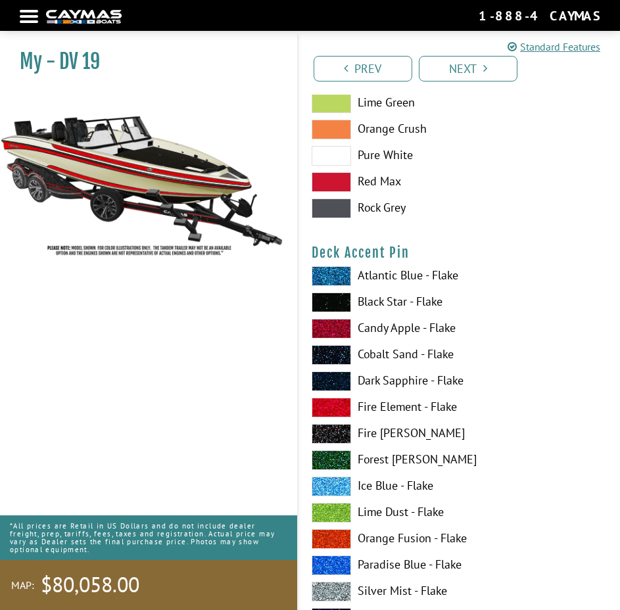
click at [34, 18] on nav "Return to main site Find Dealer Get Brochure Contact Us 1-888-4CAYMAS" at bounding box center [310, 16] width 580 height 18
click at [24, 17] on div at bounding box center [29, 16] width 18 height 3
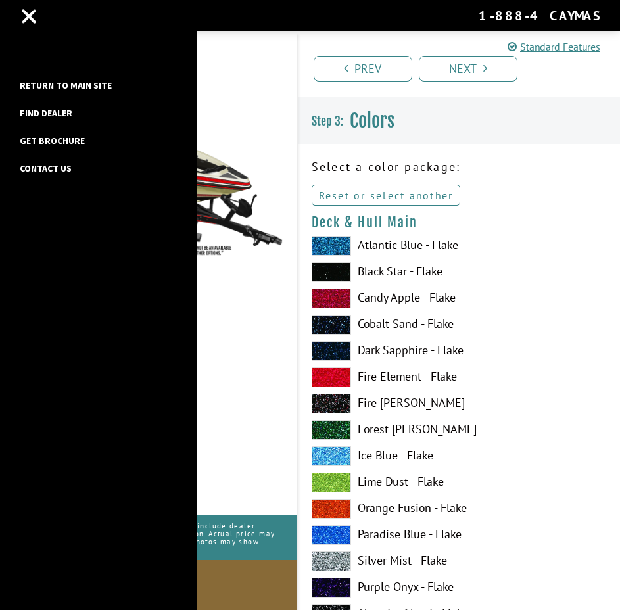
click at [54, 76] on li "Return to main site" at bounding box center [65, 90] width 105 height 28
click at [54, 80] on link "Return to main site" at bounding box center [65, 85] width 105 height 17
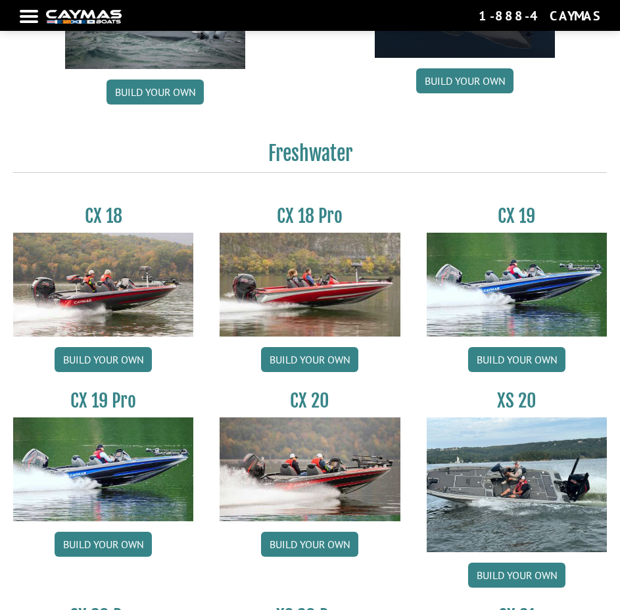
scroll to position [986, 0]
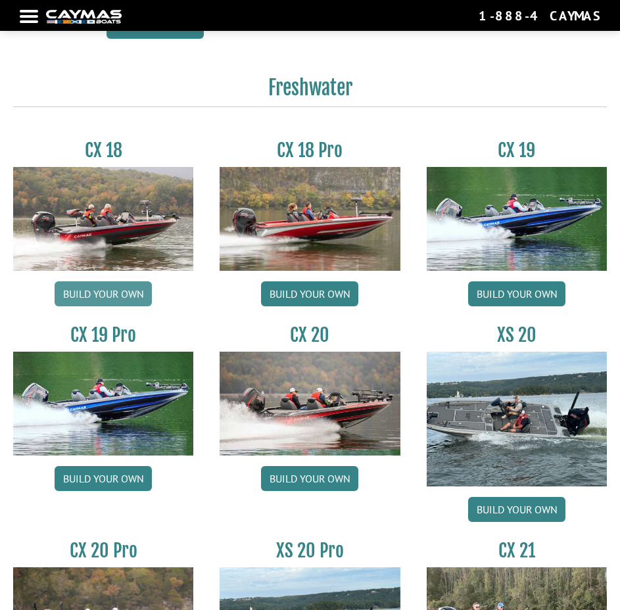
click at [89, 299] on link "Build your own" at bounding box center [103, 293] width 97 height 25
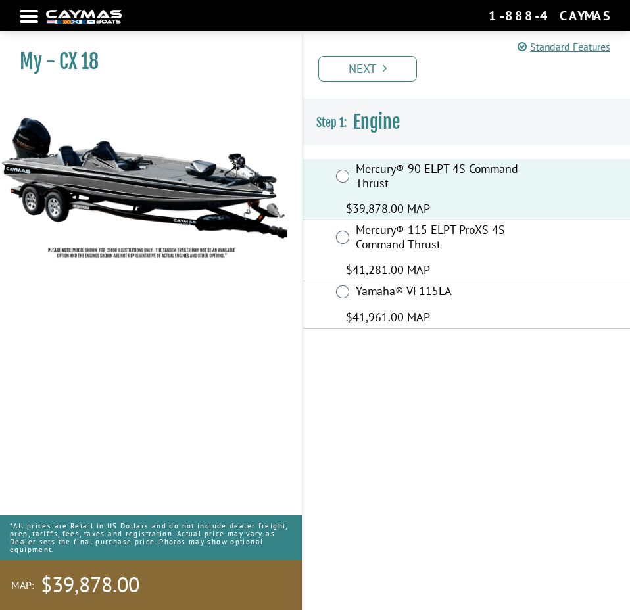
click at [365, 71] on link "Next" at bounding box center [367, 69] width 99 height 26
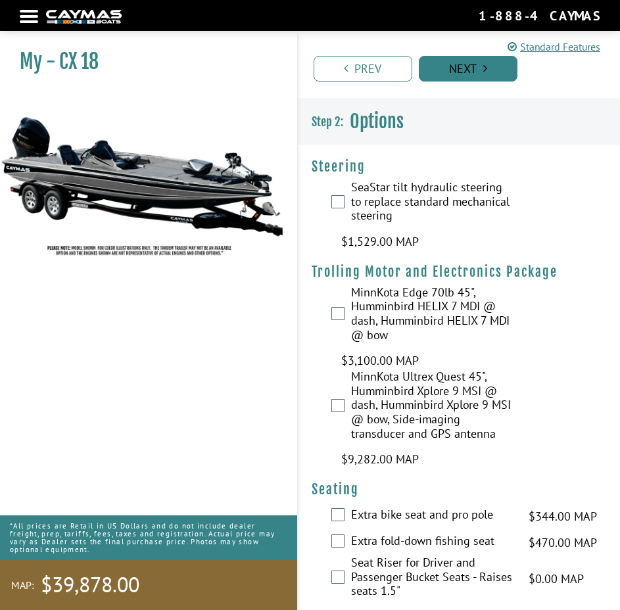
click at [489, 62] on link "Next" at bounding box center [468, 69] width 99 height 26
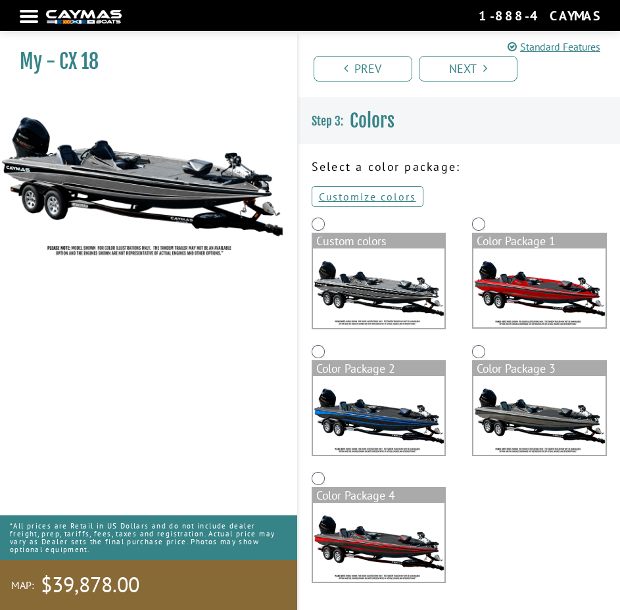
click at [358, 254] on img at bounding box center [379, 288] width 132 height 80
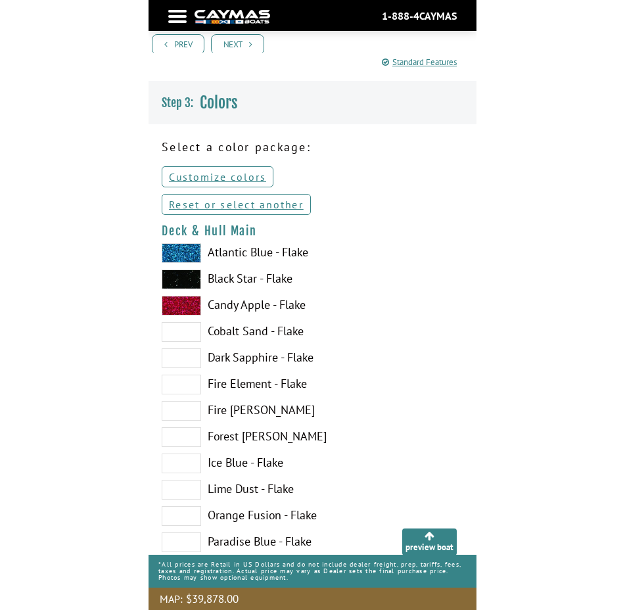
scroll to position [329, 0]
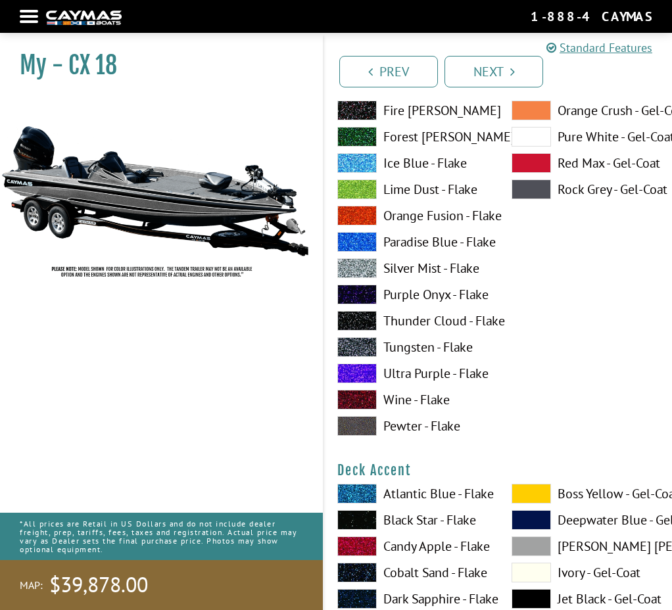
click at [570, 324] on div "Boss Yellow - Gel-Coat Deepwater Blue - Gel-Coat Dove Gray - Gel-Coat Ivory - G…" at bounding box center [585, 192] width 174 height 499
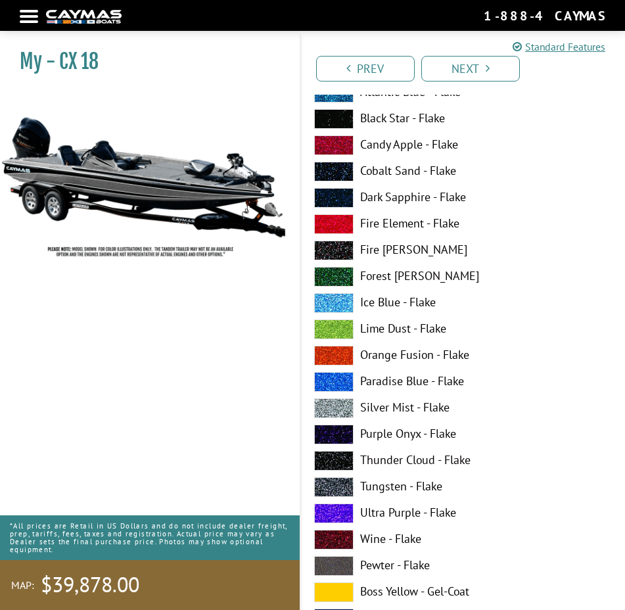
scroll to position [1051, 0]
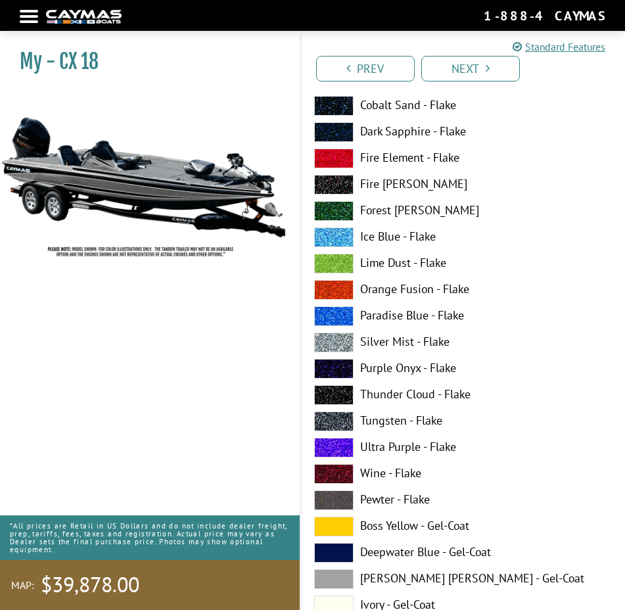
click at [521, 210] on label "Forest [PERSON_NAME]" at bounding box center [463, 211] width 298 height 20
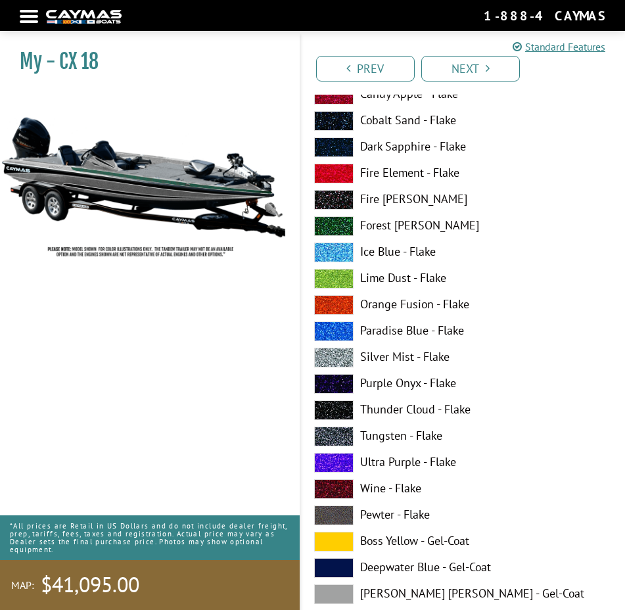
scroll to position [1906, 0]
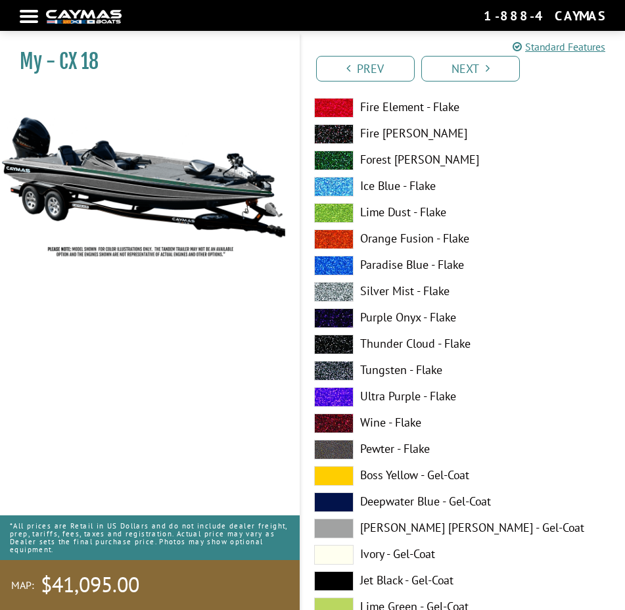
click at [543, 285] on label "Silver Mist - Flake" at bounding box center [463, 292] width 298 height 20
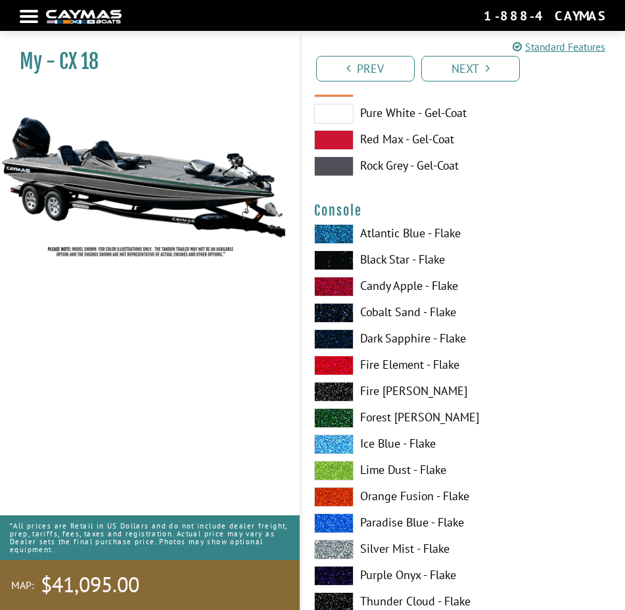
scroll to position [4995, 0]
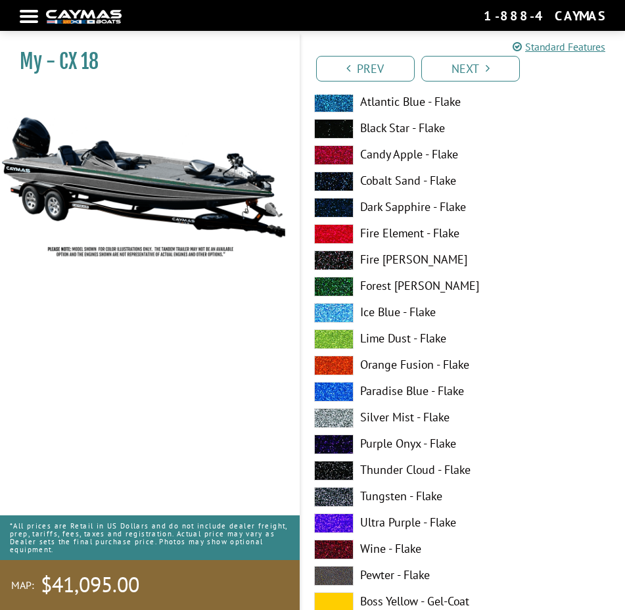
click at [58, 287] on div "My - CX 18" at bounding box center [143, 338] width 313 height 610
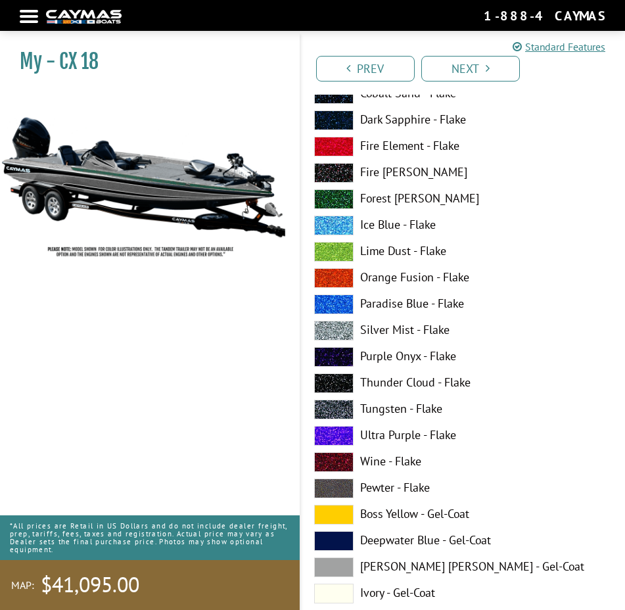
scroll to position [0, 0]
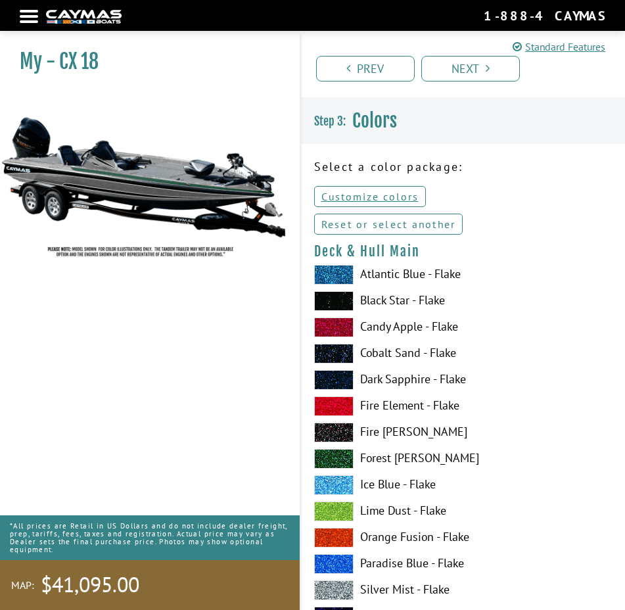
click at [397, 220] on link "Reset or select another" at bounding box center [388, 224] width 149 height 21
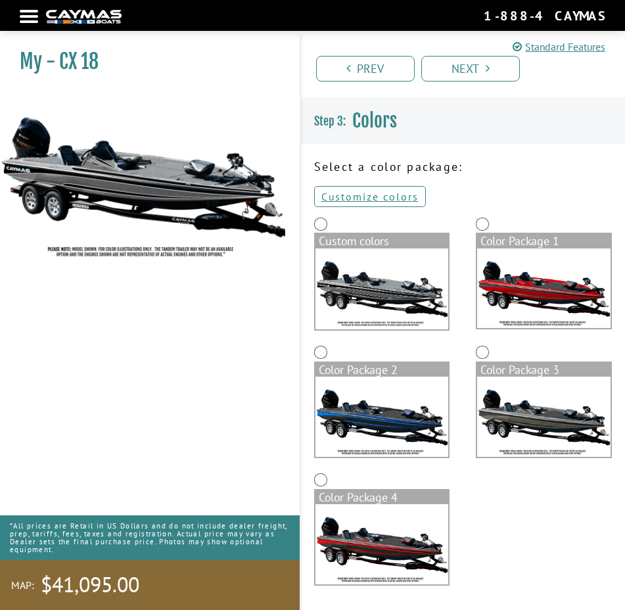
click at [495, 262] on img at bounding box center [543, 288] width 133 height 80
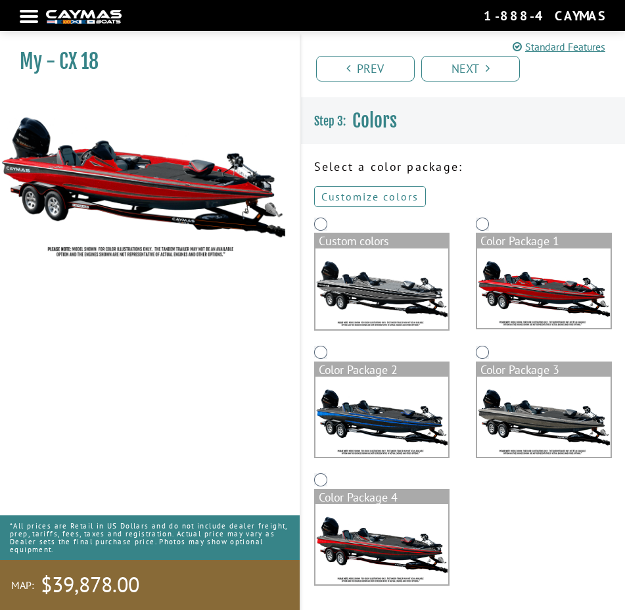
click at [386, 192] on link "Customize colors" at bounding box center [370, 196] width 112 height 21
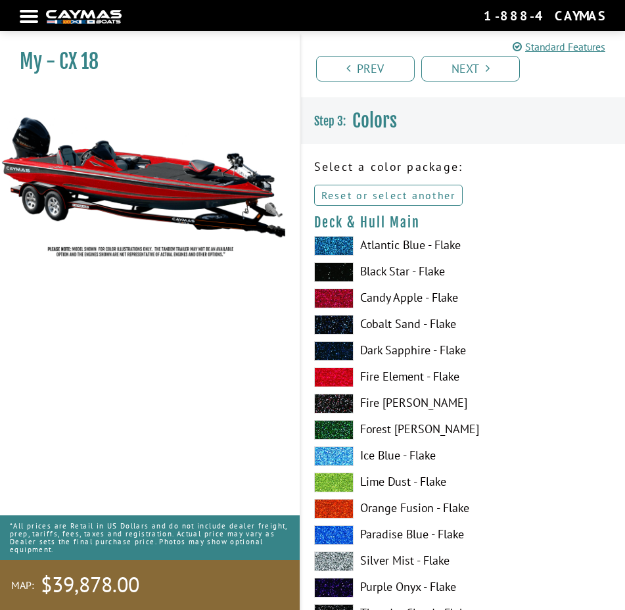
click at [369, 197] on link "Reset or select another" at bounding box center [388, 195] width 149 height 21
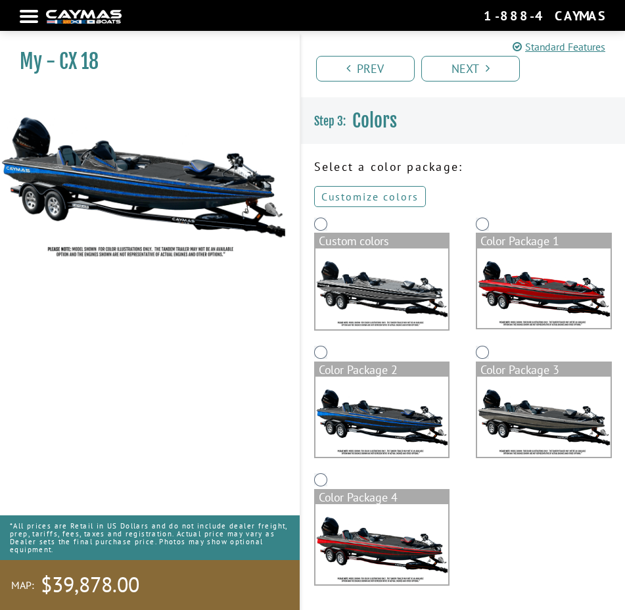
click at [381, 192] on link "Customize colors" at bounding box center [370, 196] width 112 height 21
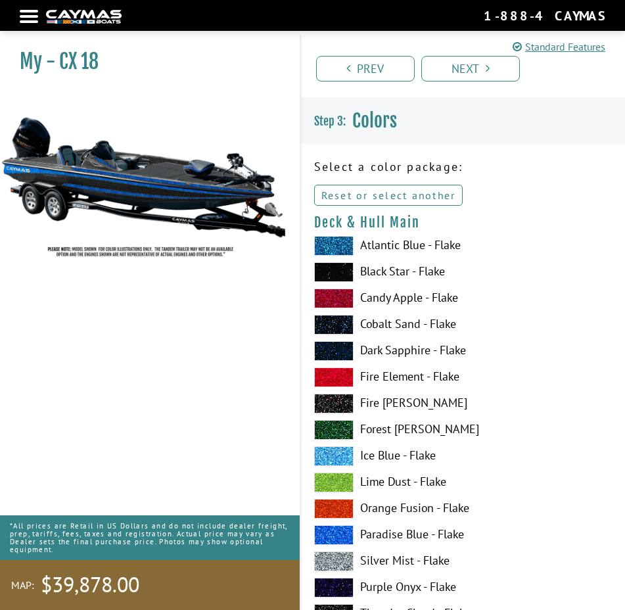
click at [382, 195] on link "Reset or select another" at bounding box center [388, 195] width 149 height 21
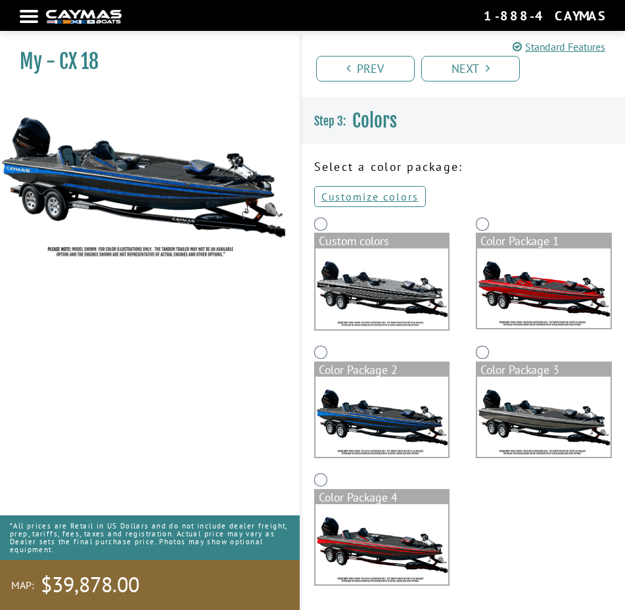
scroll to position [1, 0]
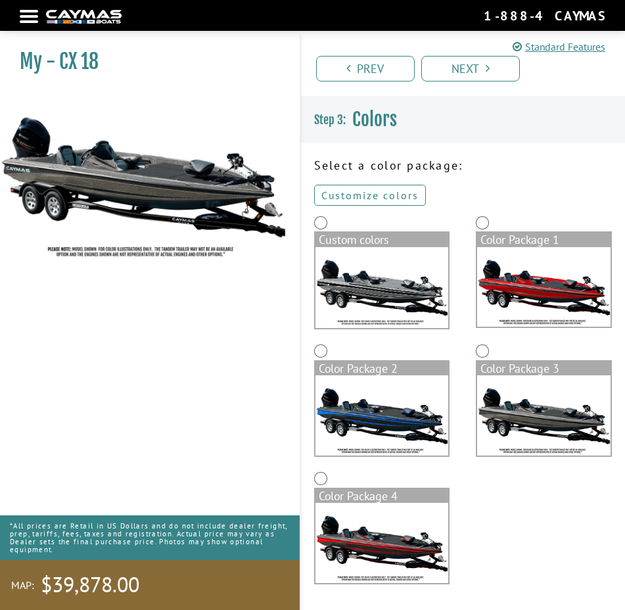
click at [361, 194] on link "Customize colors" at bounding box center [370, 195] width 112 height 21
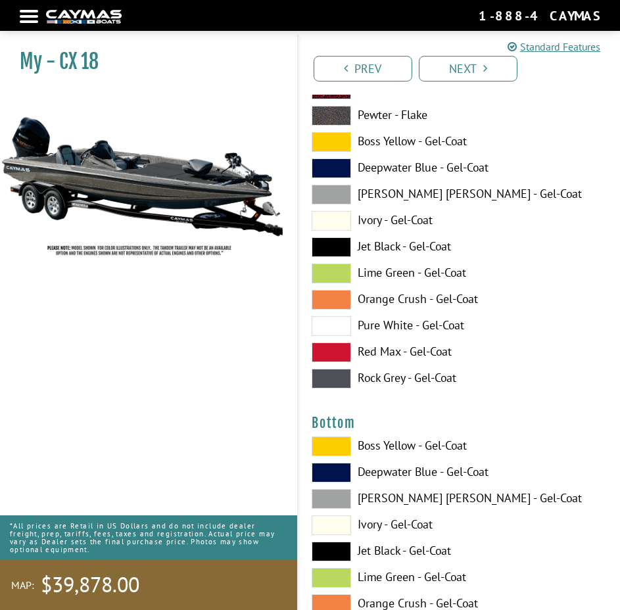
scroll to position [6836, 0]
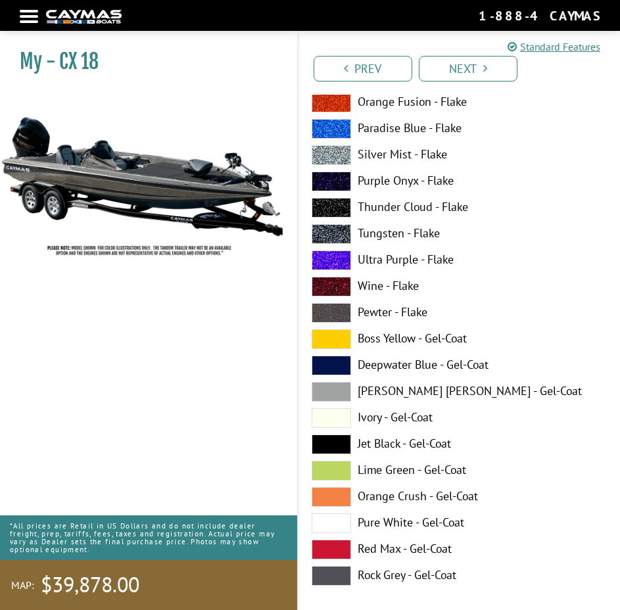
click at [369, 86] on div "Prev Next" at bounding box center [458, 63] width 323 height 64
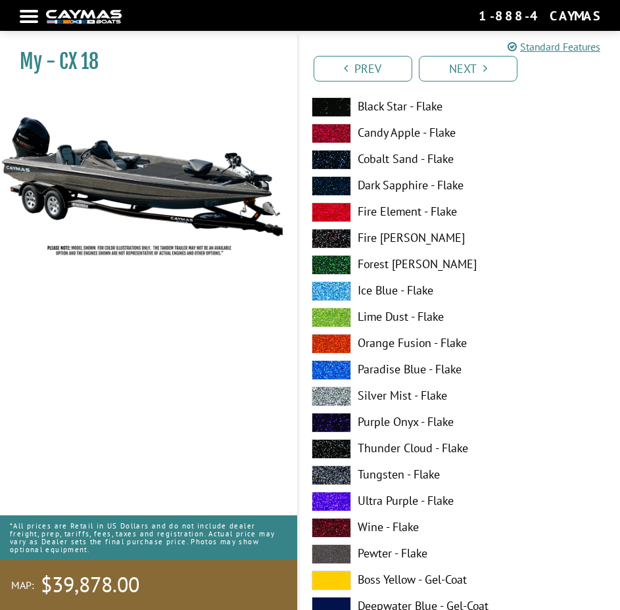
scroll to position [0, 0]
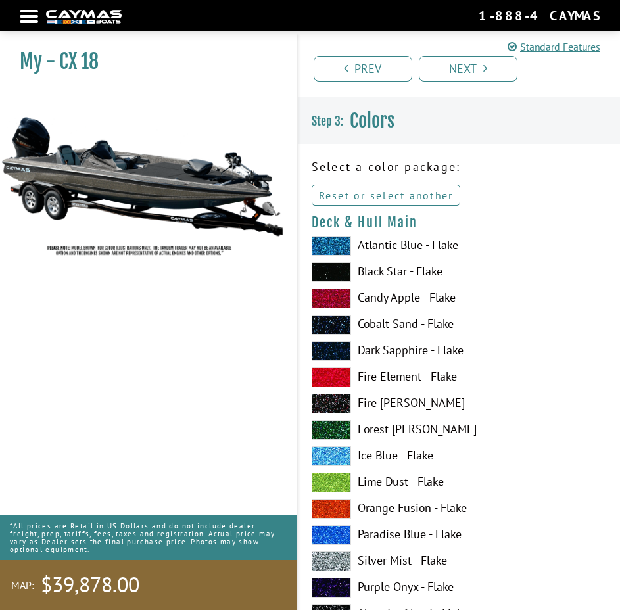
click at [423, 195] on link "Reset or select another" at bounding box center [386, 195] width 149 height 21
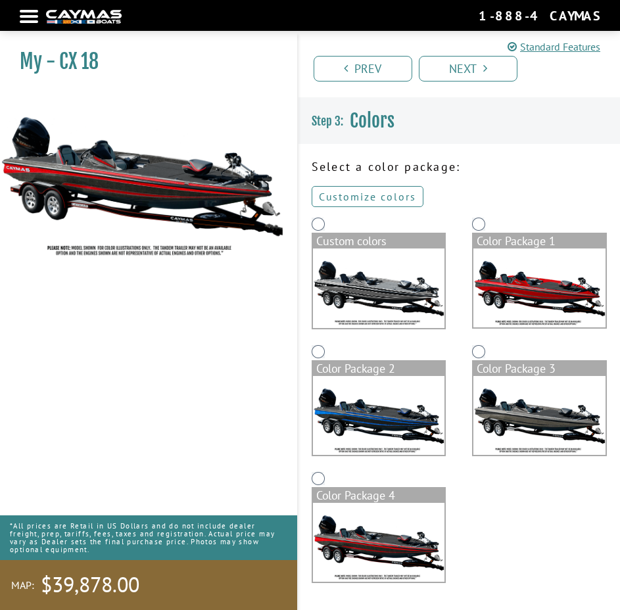
click at [375, 201] on link "Customize colors" at bounding box center [368, 196] width 112 height 21
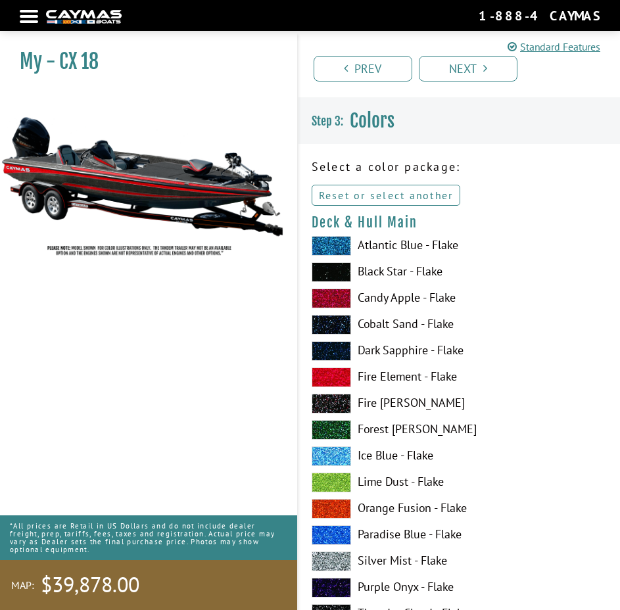
click at [380, 189] on link "Reset or select another" at bounding box center [386, 195] width 149 height 21
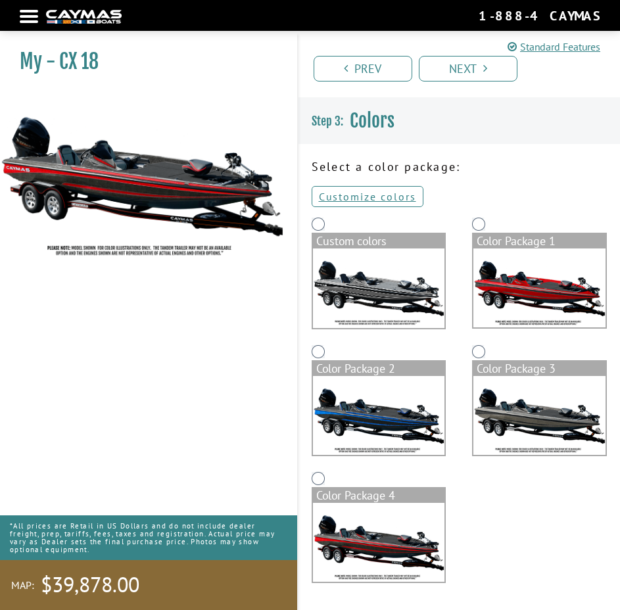
click at [30, 20] on nav "Return to main site Find Dealer Get Brochure Contact Us 1-888-4CAYMAS" at bounding box center [310, 16] width 580 height 18
click at [30, 15] on div at bounding box center [29, 16] width 18 height 3
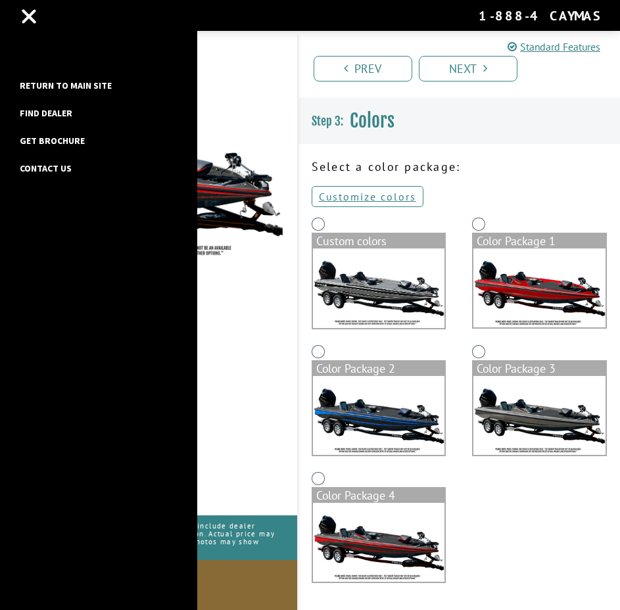
click at [58, 83] on link "Return to main site" at bounding box center [65, 85] width 105 height 17
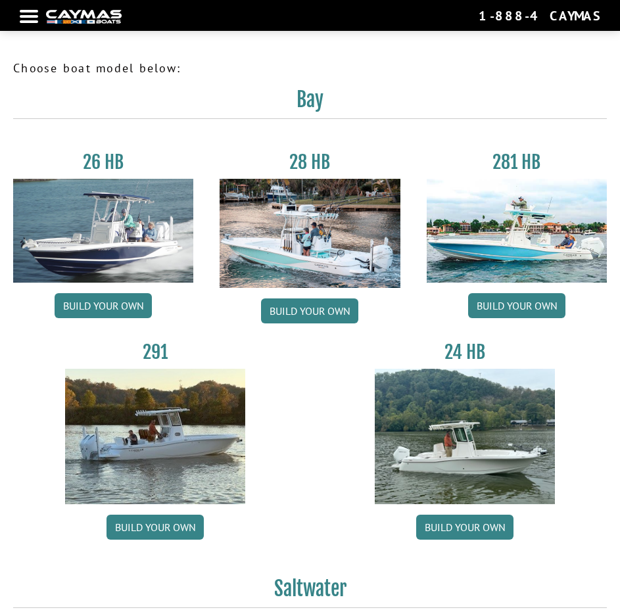
scroll to position [854, 0]
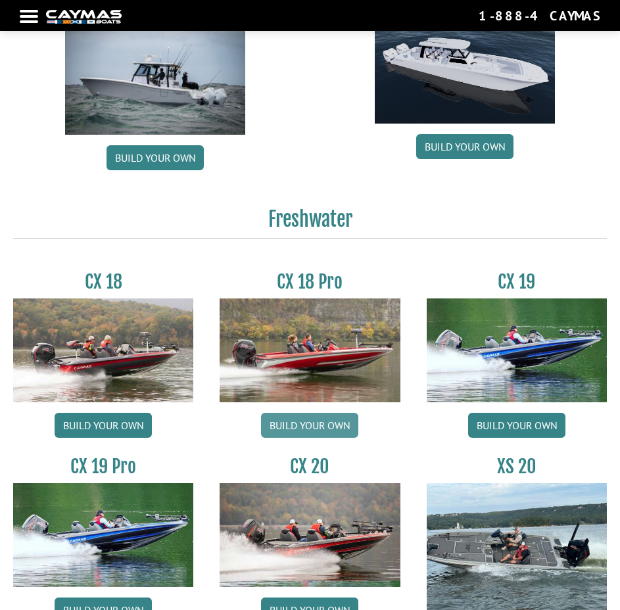
click at [299, 428] on link "Build your own" at bounding box center [309, 425] width 97 height 25
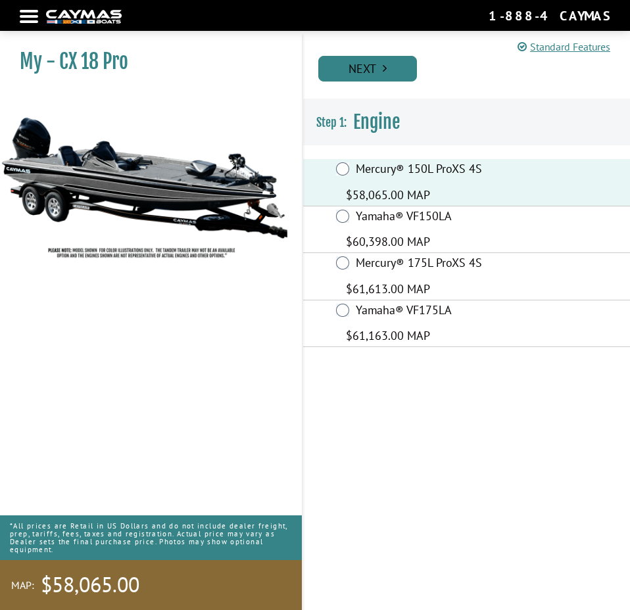
click at [384, 72] on icon "Pagination" at bounding box center [384, 68] width 4 height 12
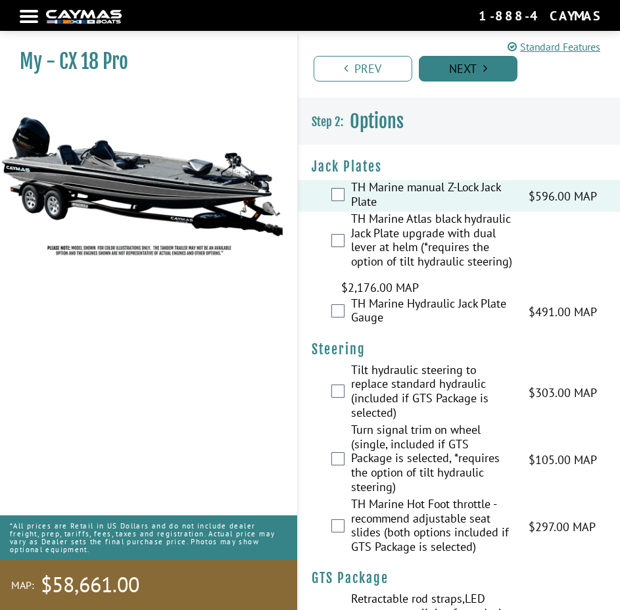
click at [465, 65] on link "Next" at bounding box center [468, 69] width 99 height 26
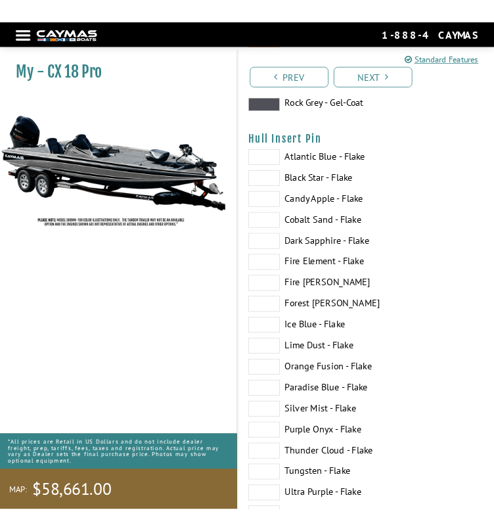
scroll to position [10121, 0]
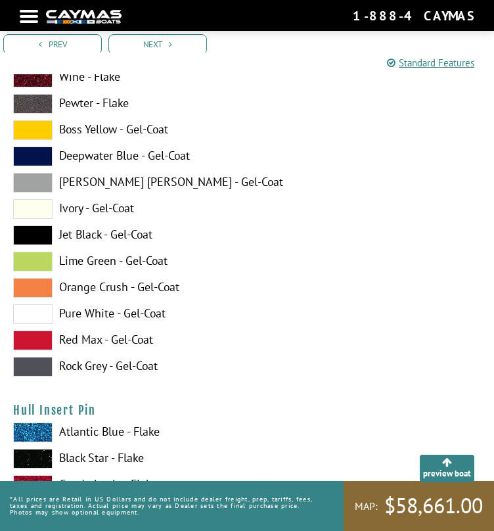
click at [300, 357] on div "Boss Yellow - Gel-Coat Deepwater Blue - Gel-Coat Dove Gray - Gel-Coat Ivory - G…" at bounding box center [247, 251] width 494 height 263
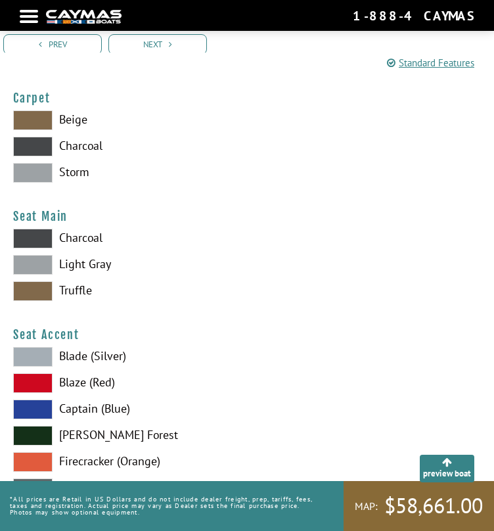
scroll to position [11261, 0]
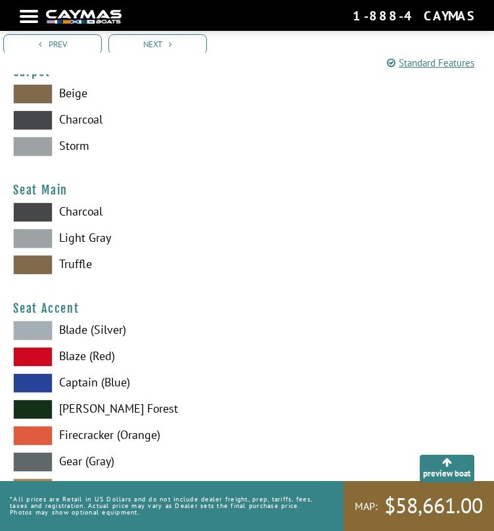
click at [371, 275] on label "Truffle" at bounding box center [247, 265] width 468 height 20
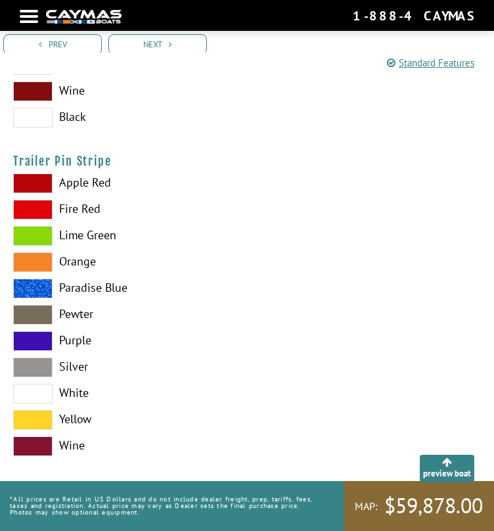
scroll to position [11777, 0]
click at [313, 242] on label "Lime Green" at bounding box center [247, 236] width 468 height 20
drag, startPoint x: 450, startPoint y: 202, endPoint x: 396, endPoint y: 229, distance: 61.1
click at [396, 229] on label "Lime Green" at bounding box center [247, 236] width 468 height 20
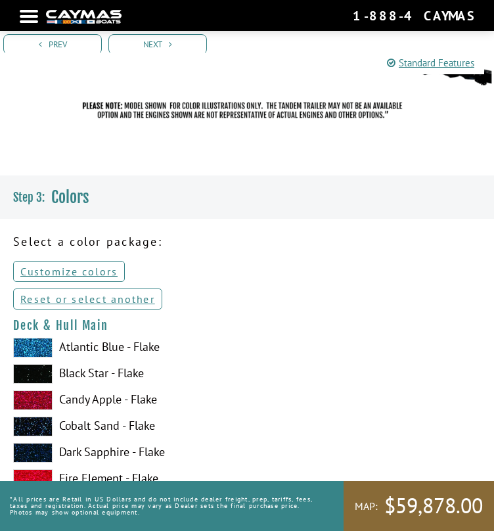
scroll to position [298, 0]
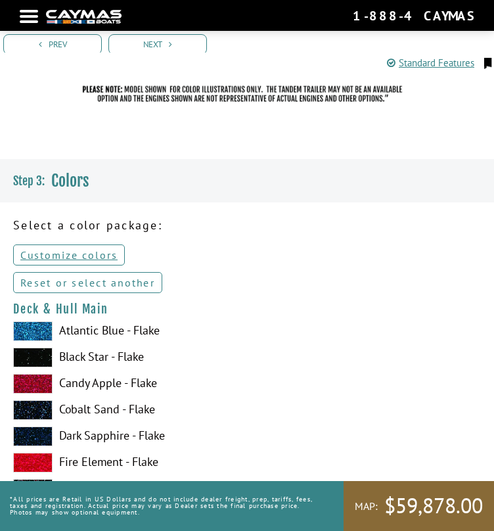
click at [135, 292] on link "Reset or select another" at bounding box center [87, 282] width 149 height 21
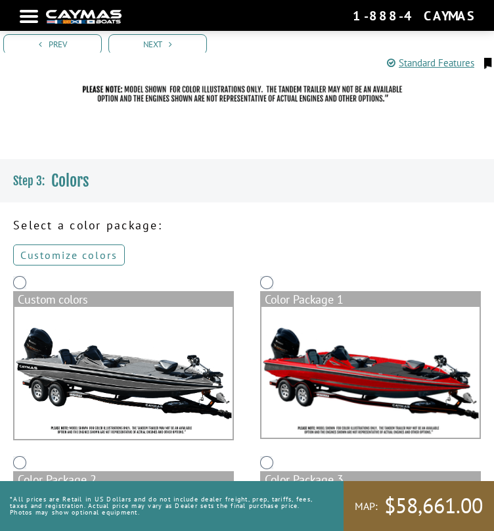
click at [110, 260] on link "Customize colors" at bounding box center [69, 254] width 112 height 21
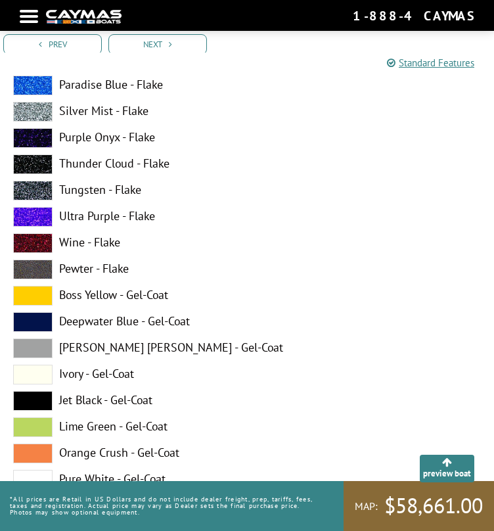
scroll to position [2434, 0]
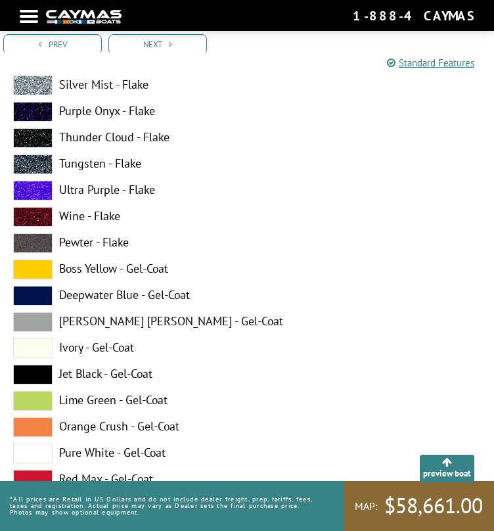
drag, startPoint x: 499, startPoint y: 522, endPoint x: 412, endPoint y: 331, distance: 210.0
click at [412, 331] on label "[PERSON_NAME] [PERSON_NAME] - Gel-Coat" at bounding box center [247, 322] width 468 height 20
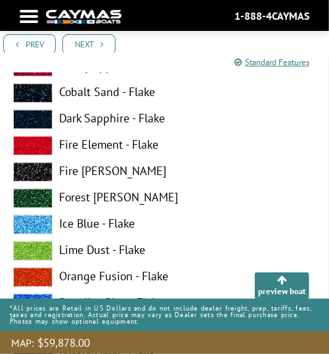
scroll to position [359, 0]
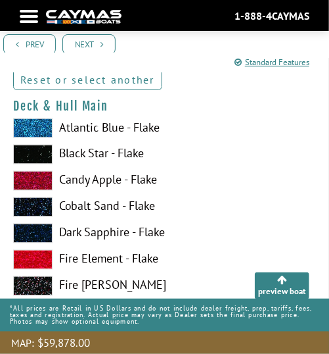
click at [95, 76] on link "Reset or select another" at bounding box center [87, 79] width 149 height 21
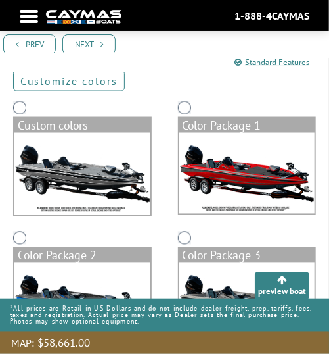
click at [87, 83] on link "Customize colors" at bounding box center [69, 80] width 112 height 21
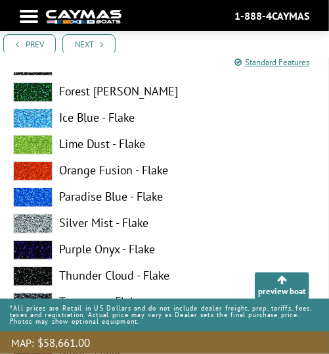
scroll to position [8917, 0]
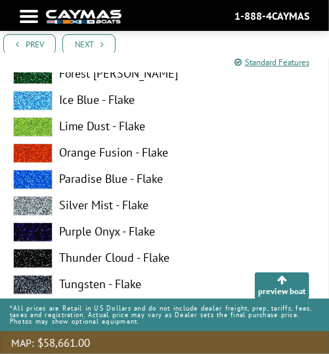
click at [329, 351] on link "MAP: $58,661.00" at bounding box center [164, 342] width 329 height 22
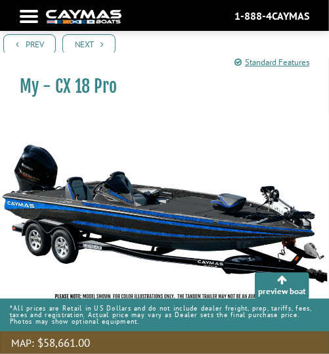
click at [329, 351] on link "MAP: $58,661.00" at bounding box center [164, 342] width 329 height 22
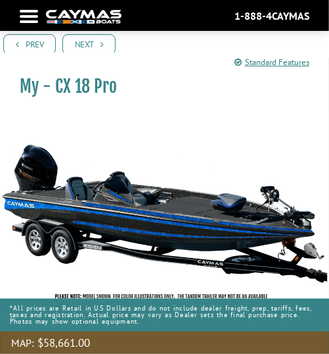
click at [329, 351] on link "MAP: $58,661.00" at bounding box center [164, 342] width 329 height 22
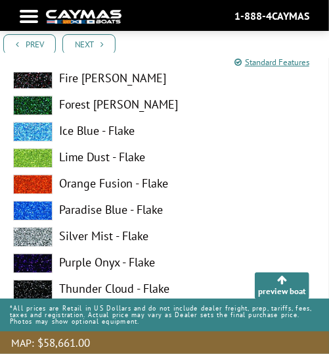
scroll to position [10508, 0]
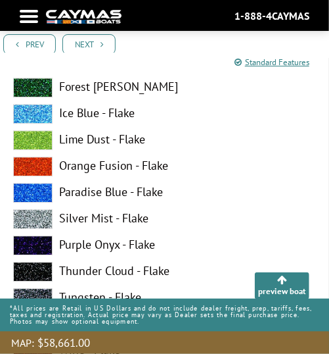
click at [323, 208] on div "Atlantic Blue - Flake Black Star - Flake Candy Apple - Flake Cobalt Sand - Flak…" at bounding box center [164, 143] width 329 height 499
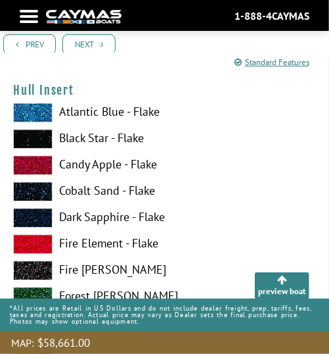
scroll to position [9480, 0]
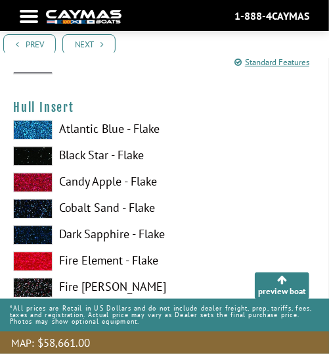
drag, startPoint x: 333, startPoint y: 350, endPoint x: 295, endPoint y: 221, distance: 134.1
click at [295, 218] on label "Cobalt Sand - Flake" at bounding box center [164, 208] width 303 height 20
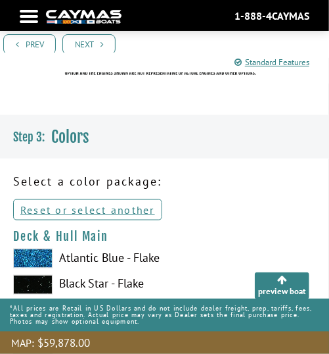
scroll to position [255, 0]
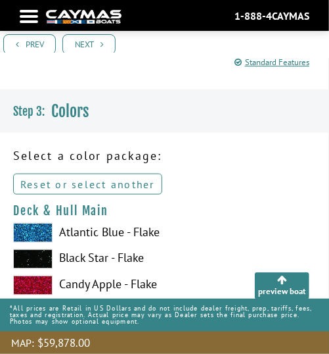
click at [63, 182] on link "Reset or select another" at bounding box center [87, 183] width 149 height 21
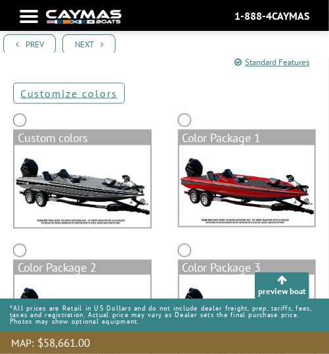
scroll to position [329, 0]
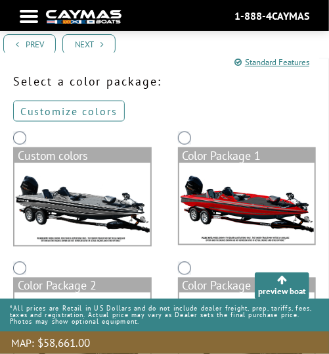
click at [55, 111] on link "Customize colors" at bounding box center [69, 111] width 112 height 21
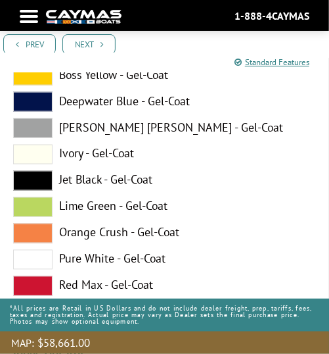
scroll to position [0, 0]
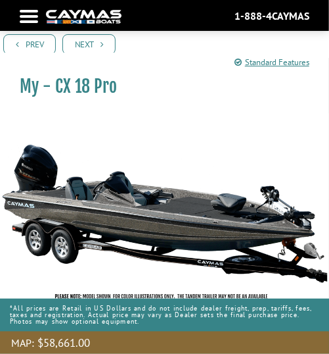
click at [300, 163] on img at bounding box center [164, 213] width 329 height 200
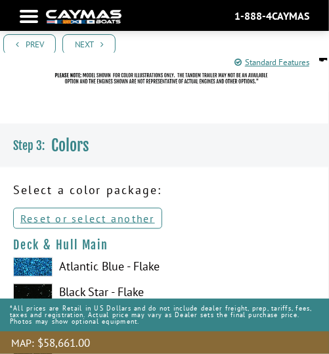
scroll to position [275, 0]
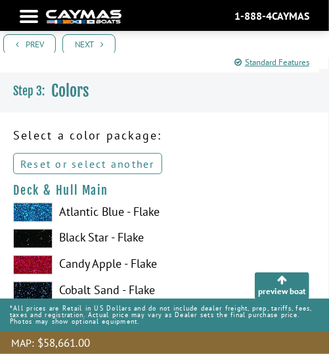
click at [145, 164] on link "Reset or select another" at bounding box center [87, 163] width 149 height 21
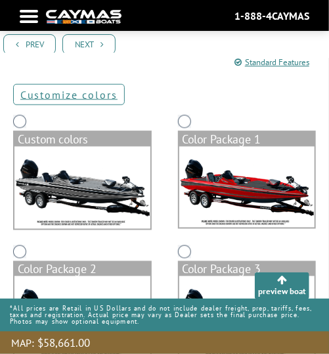
scroll to position [328, 0]
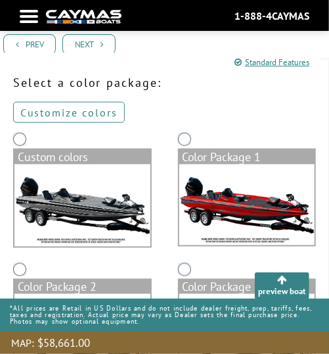
click at [101, 112] on link "Customize colors" at bounding box center [69, 112] width 112 height 21
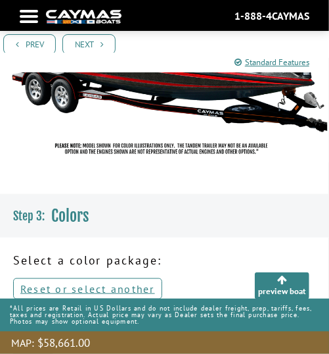
scroll to position [289, 0]
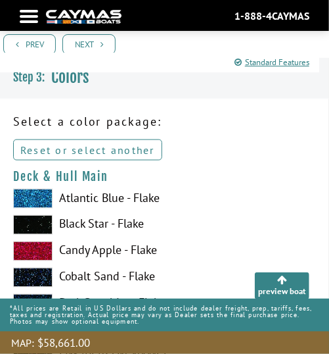
click at [98, 149] on link "Reset or select another" at bounding box center [87, 149] width 149 height 21
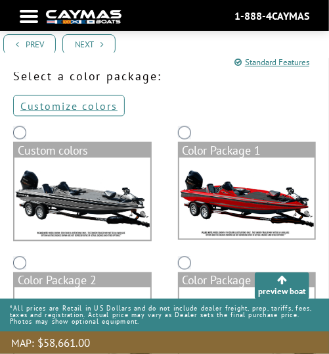
scroll to position [317, 0]
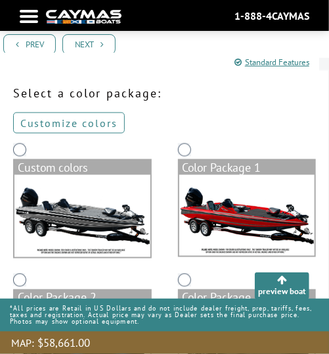
click at [103, 126] on link "Customize colors" at bounding box center [69, 122] width 112 height 21
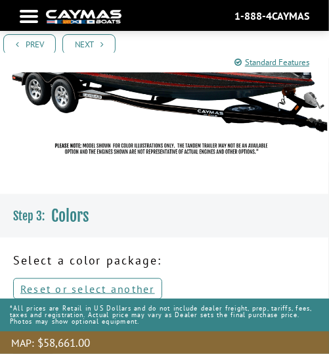
scroll to position [168, 0]
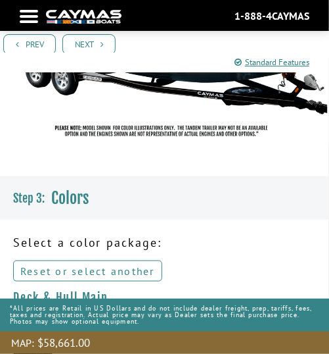
click at [110, 271] on link "Reset or select another" at bounding box center [87, 270] width 149 height 21
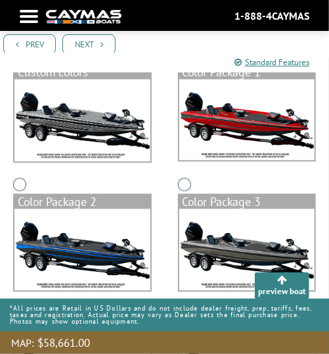
scroll to position [288, 0]
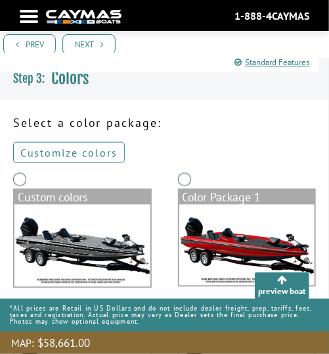
click at [102, 150] on link "Customize colors" at bounding box center [69, 152] width 112 height 21
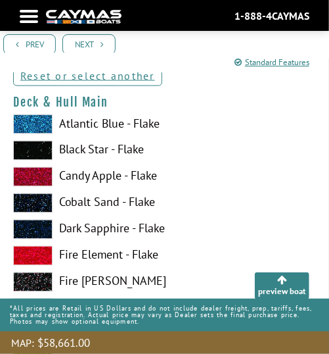
scroll to position [350, 0]
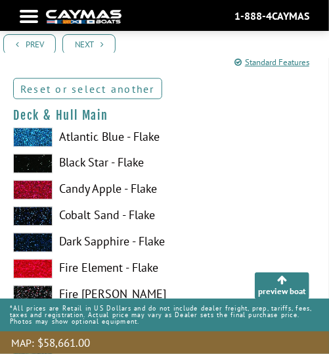
click at [111, 91] on link "Reset or select another" at bounding box center [87, 88] width 149 height 21
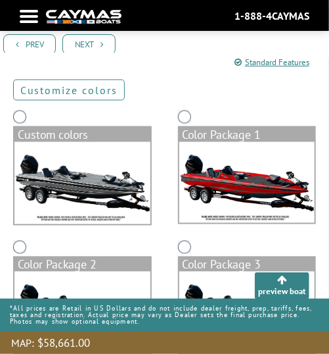
click at [111, 91] on link "Customize colors" at bounding box center [69, 90] width 112 height 21
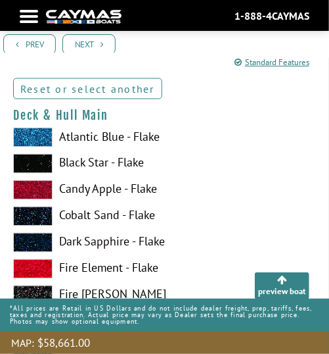
click at [137, 85] on link "Reset or select another" at bounding box center [87, 88] width 149 height 21
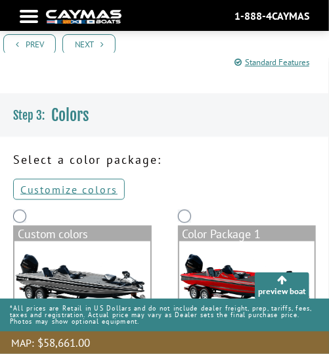
scroll to position [241, 0]
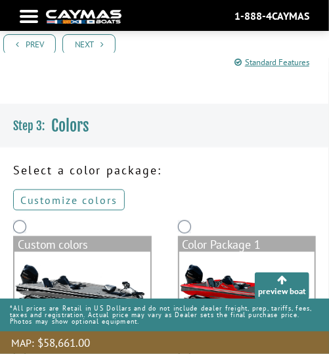
click at [70, 200] on link "Customize colors" at bounding box center [69, 199] width 112 height 21
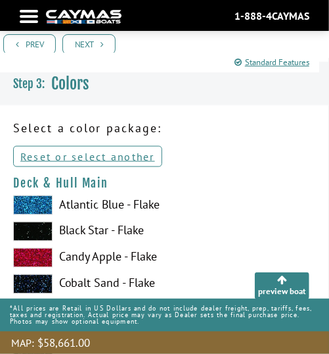
scroll to position [270, 0]
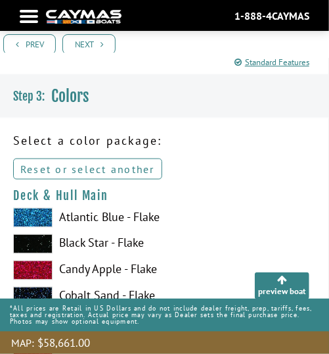
click at [126, 170] on link "Reset or select another" at bounding box center [87, 168] width 149 height 21
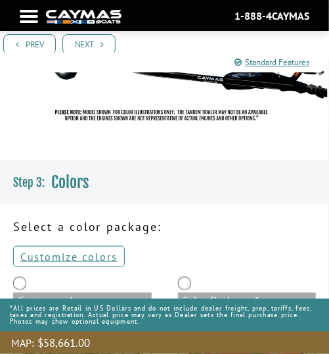
scroll to position [188, 0]
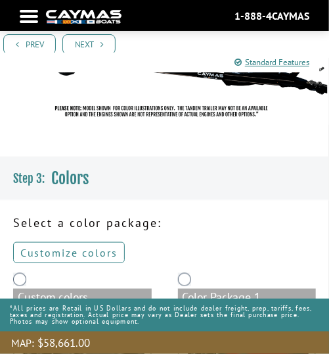
click at [78, 255] on link "Customize colors" at bounding box center [69, 252] width 112 height 21
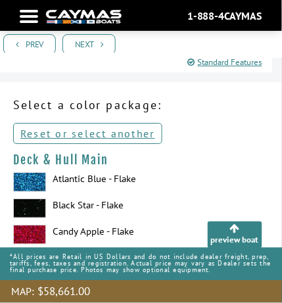
scroll to position [252, 0]
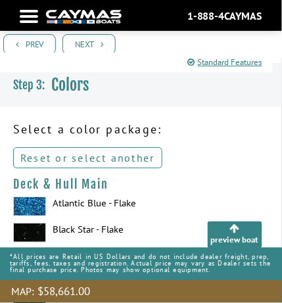
click at [114, 160] on link "Reset or select another" at bounding box center [87, 157] width 149 height 21
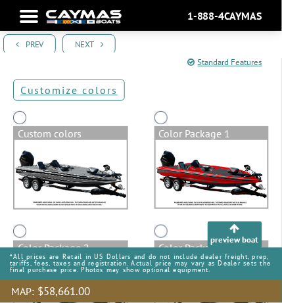
scroll to position [316, 0]
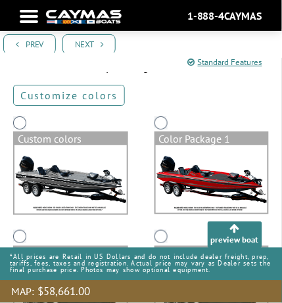
click at [95, 99] on link "Customize colors" at bounding box center [69, 95] width 112 height 21
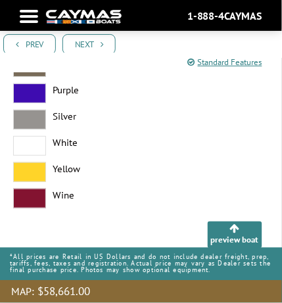
scroll to position [11823, 0]
